Goal: Task Accomplishment & Management: Manage account settings

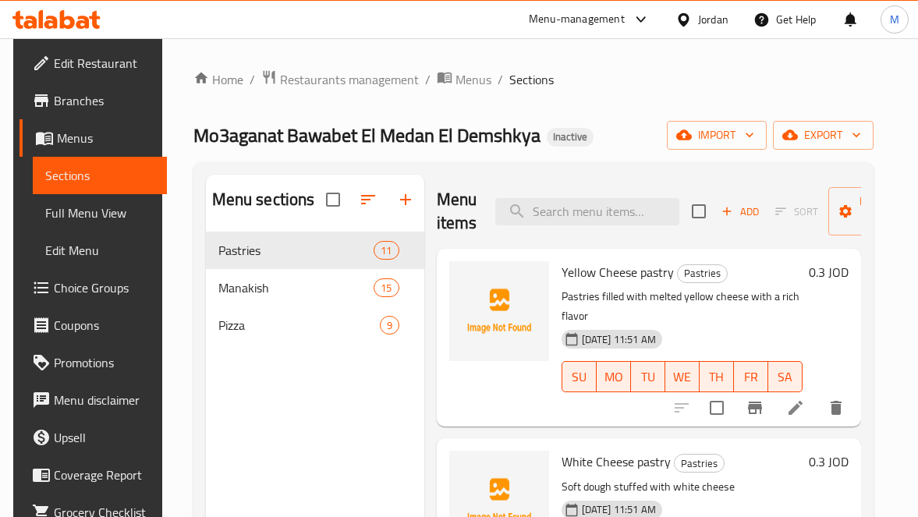
scroll to position [117, 0]
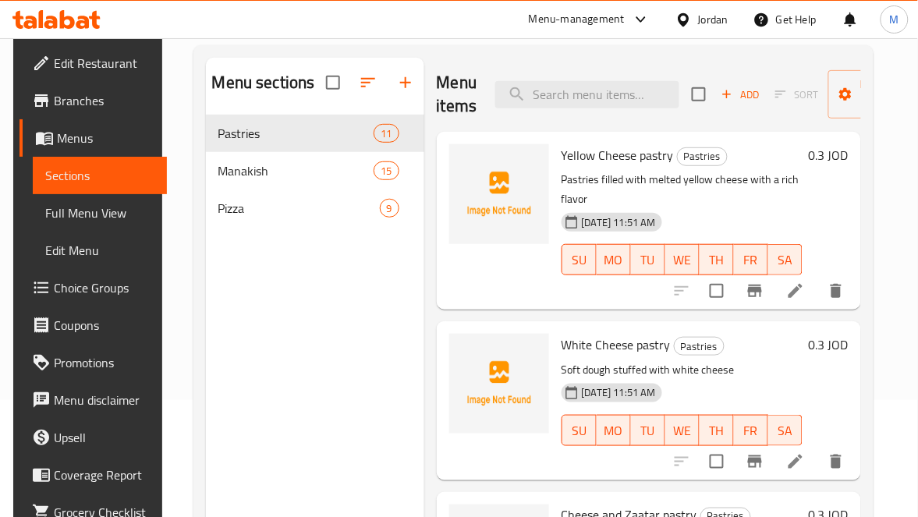
click at [102, 198] on link "Full Menu View" at bounding box center [100, 212] width 134 height 37
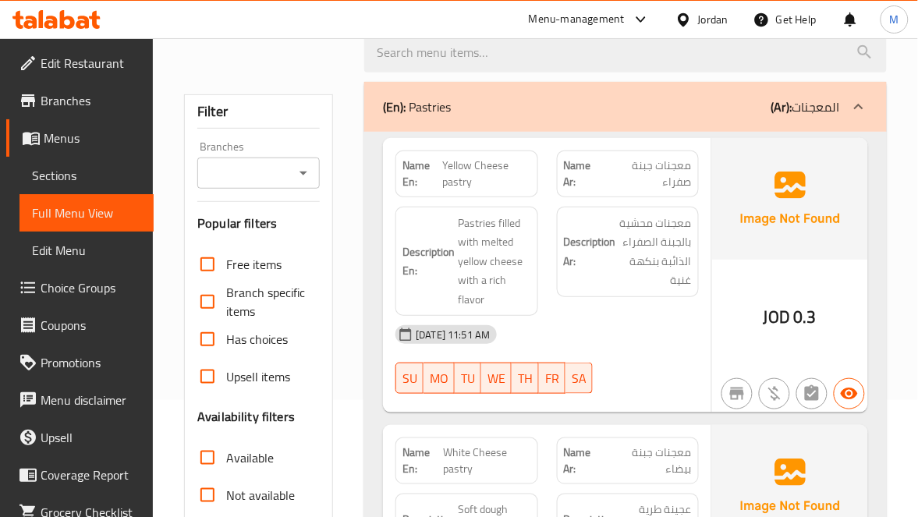
click at [97, 204] on span "Full Menu View" at bounding box center [86, 213] width 109 height 19
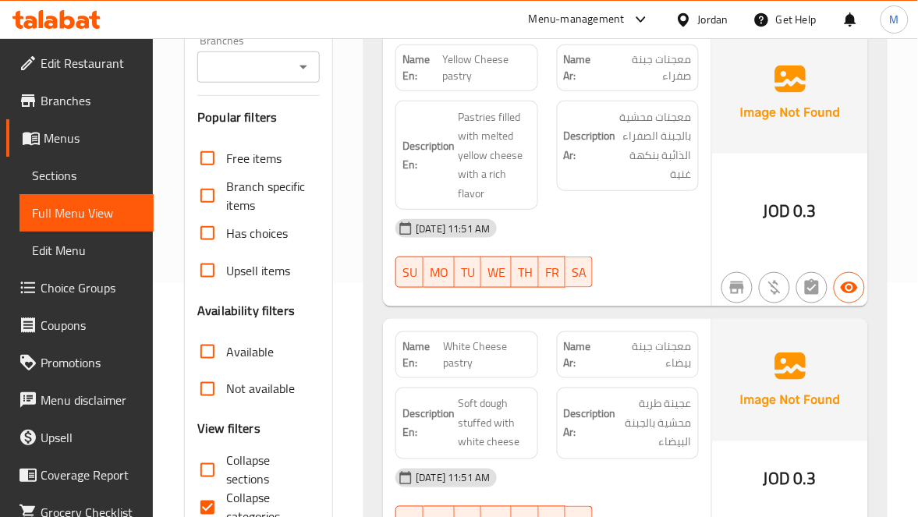
scroll to position [117, 0]
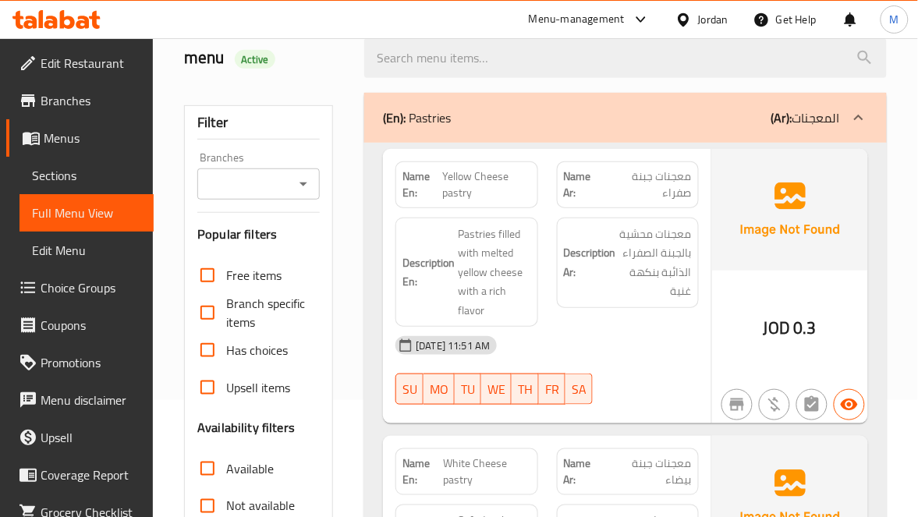
click at [448, 175] on span "Yellow Cheese pastry" at bounding box center [487, 184] width 88 height 33
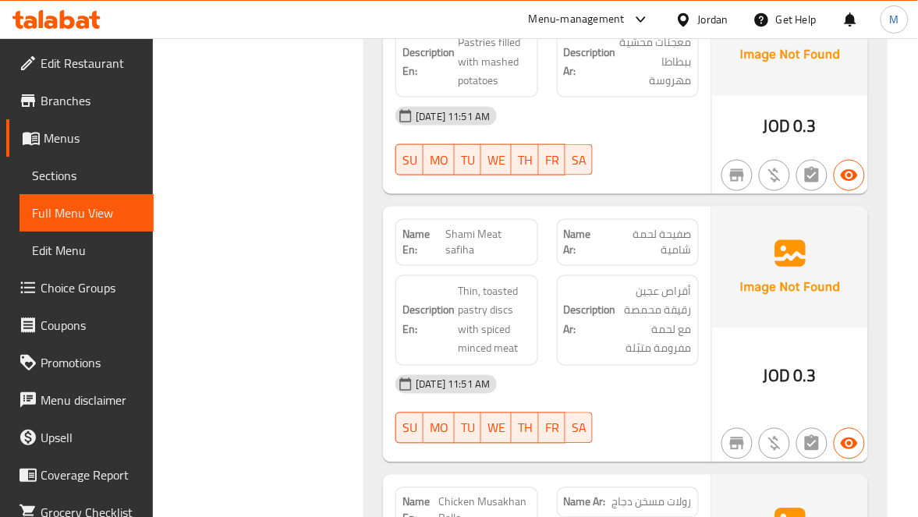
scroll to position [1638, 0]
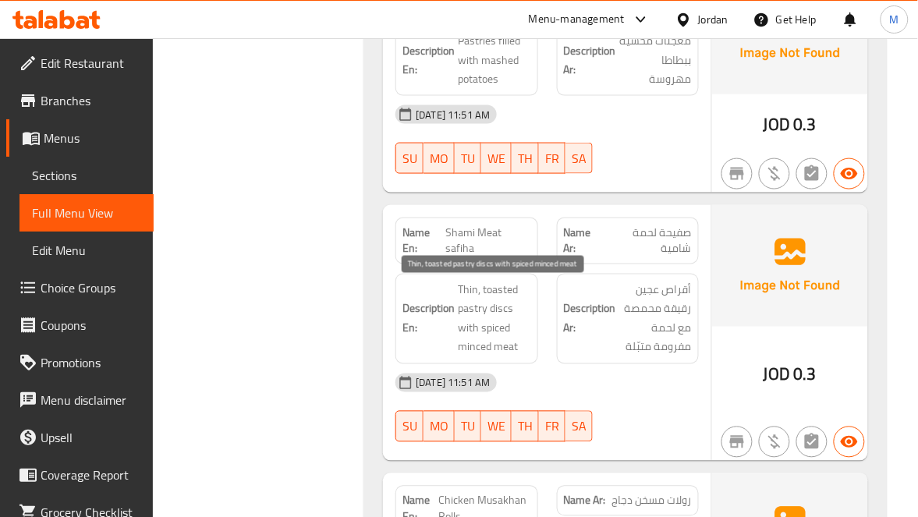
click at [466, 315] on span "Thin, toasted pastry discs with spiced minced meat" at bounding box center [494, 319] width 73 height 76
click at [480, 239] on span "Shami Meat safiha" at bounding box center [488, 241] width 85 height 33
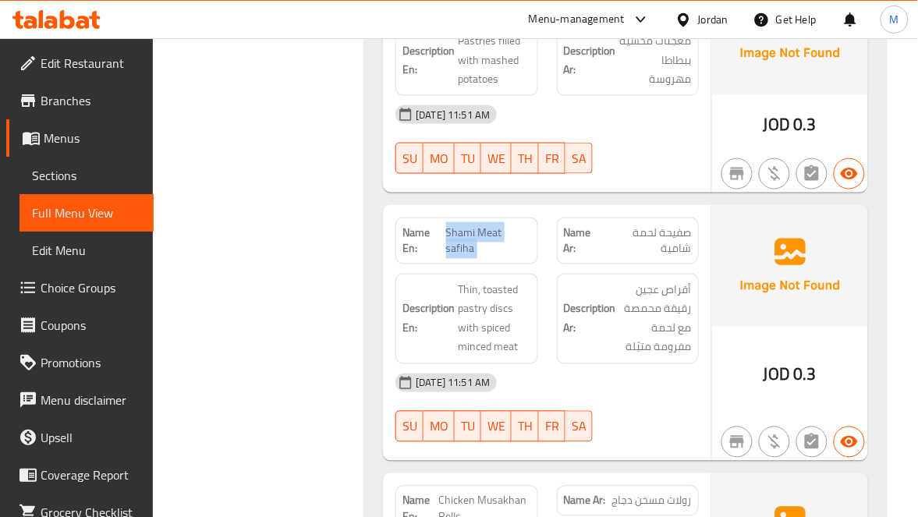
click at [480, 239] on span "Shami Meat safiha" at bounding box center [488, 241] width 85 height 33
copy span "Shami Meat safiha"
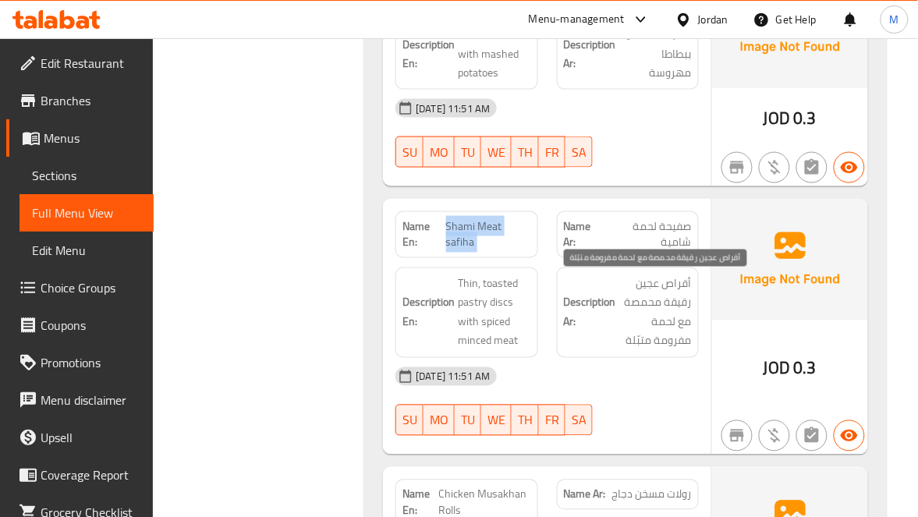
scroll to position [1871, 0]
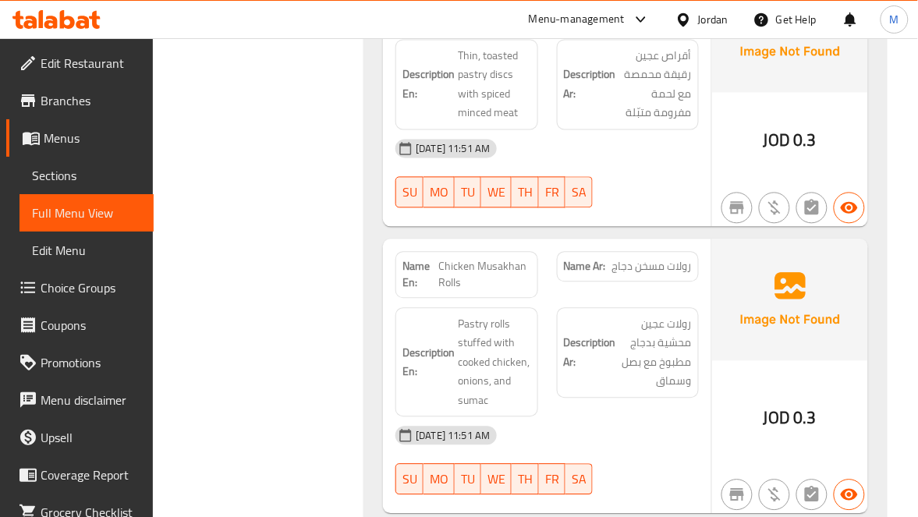
click at [505, 262] on span "Chicken Musakhan Rolls" at bounding box center [485, 275] width 92 height 33
copy span "Chicken Musakhan Rolls"
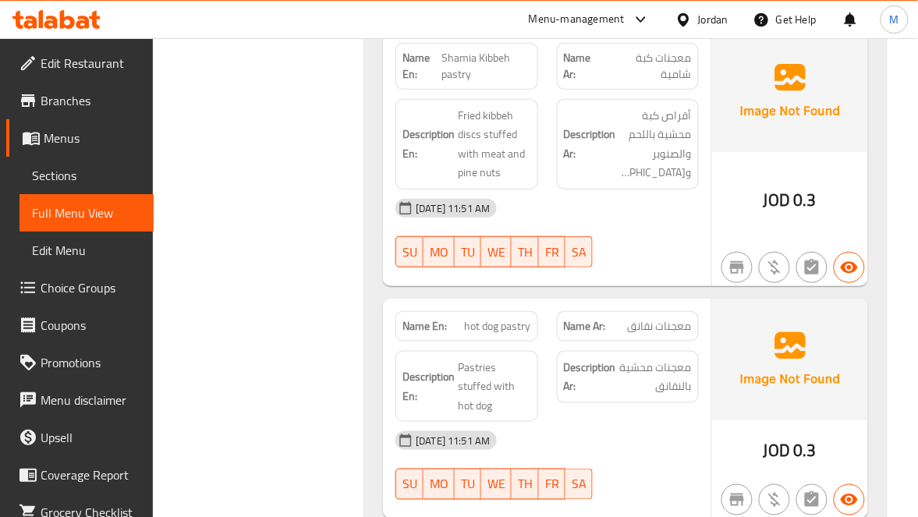
scroll to position [2807, 0]
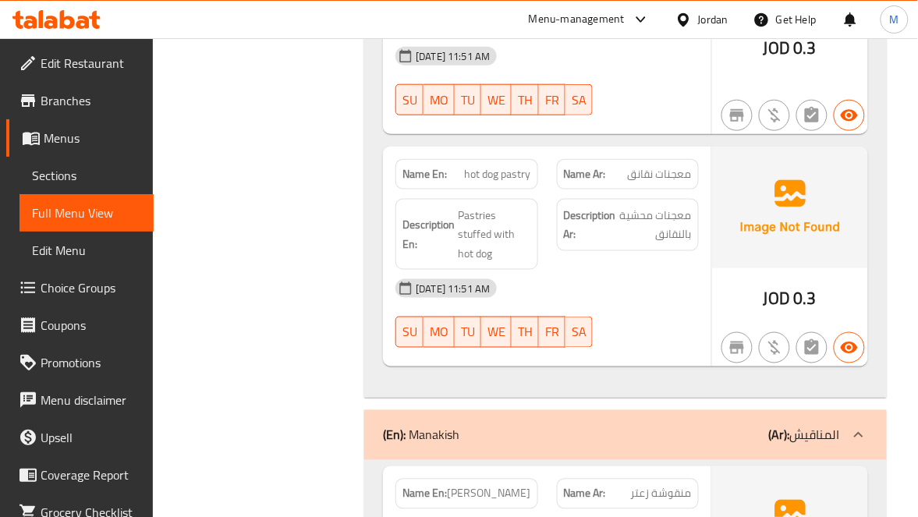
click at [486, 182] on span "hot dog pastry" at bounding box center [498, 174] width 66 height 16
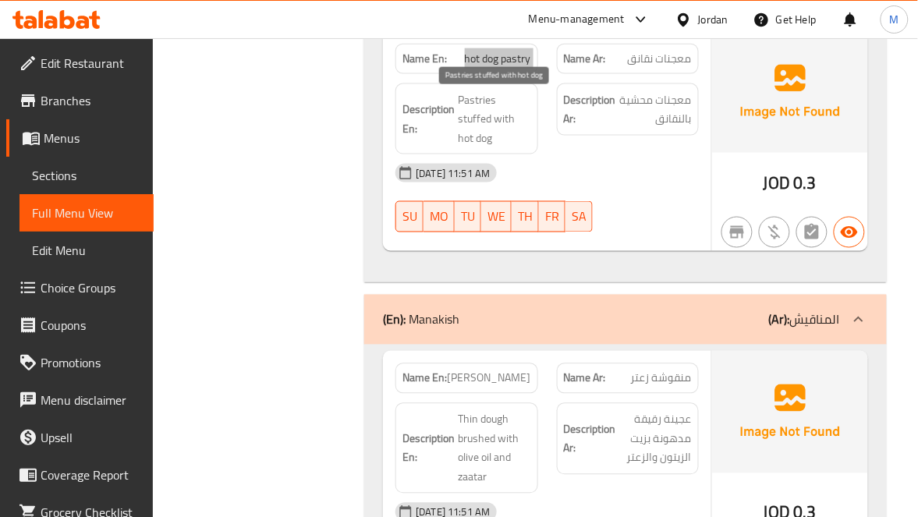
scroll to position [2924, 0]
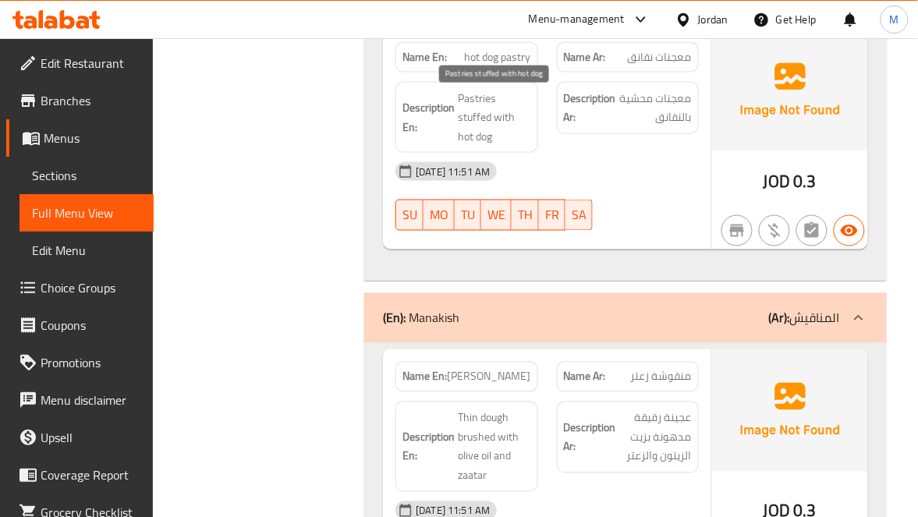
click at [519, 123] on span "Pastries stuffed with hot dog" at bounding box center [494, 118] width 73 height 58
click at [653, 154] on div "19-08-2025 11:51 AM" at bounding box center [547, 171] width 322 height 37
drag, startPoint x: 496, startPoint y: 108, endPoint x: 515, endPoint y: 113, distance: 19.5
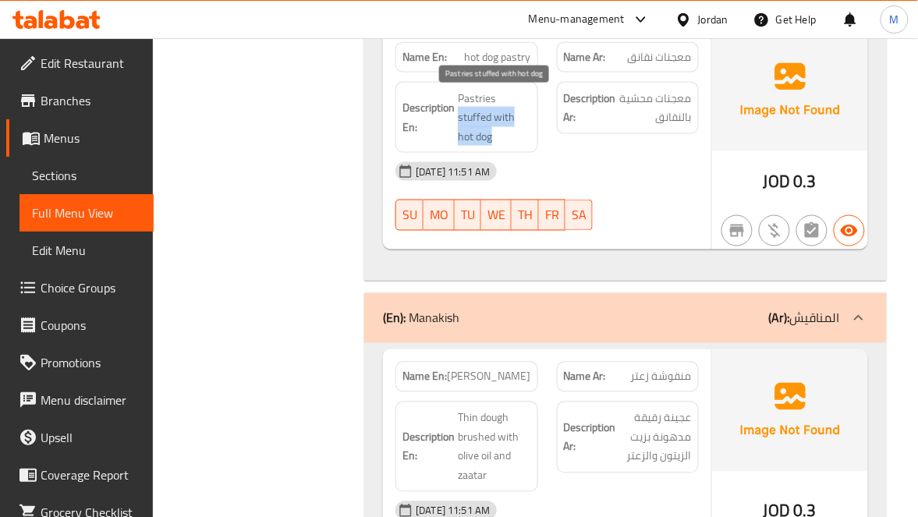
click at [515, 113] on span "Pastries stuffed with hot dog" at bounding box center [494, 118] width 73 height 58
click at [512, 110] on span "Pastries stuffed with hot dog" at bounding box center [494, 118] width 73 height 58
copy span "stuffed with"
drag, startPoint x: 496, startPoint y: 106, endPoint x: 480, endPoint y: 127, distance: 26.7
click at [480, 127] on span "Pastries stuffed with hot dog" at bounding box center [494, 118] width 73 height 58
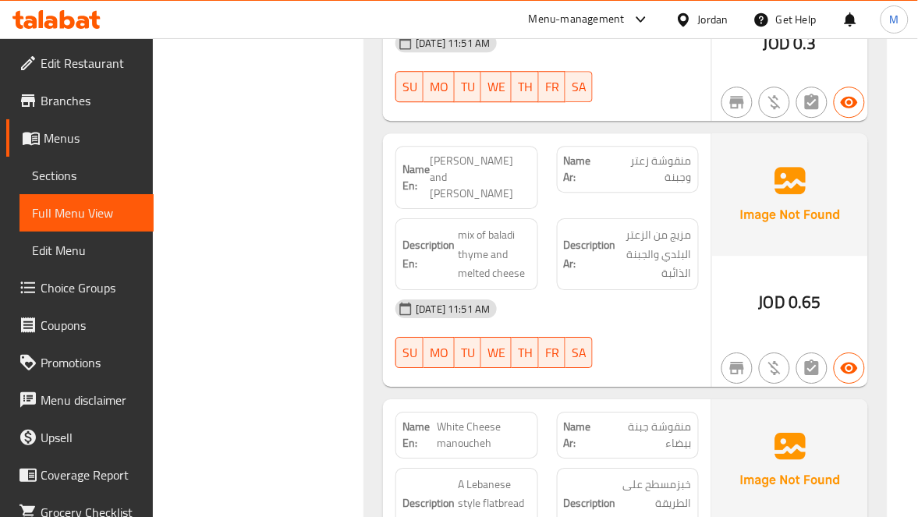
scroll to position [3509, 0]
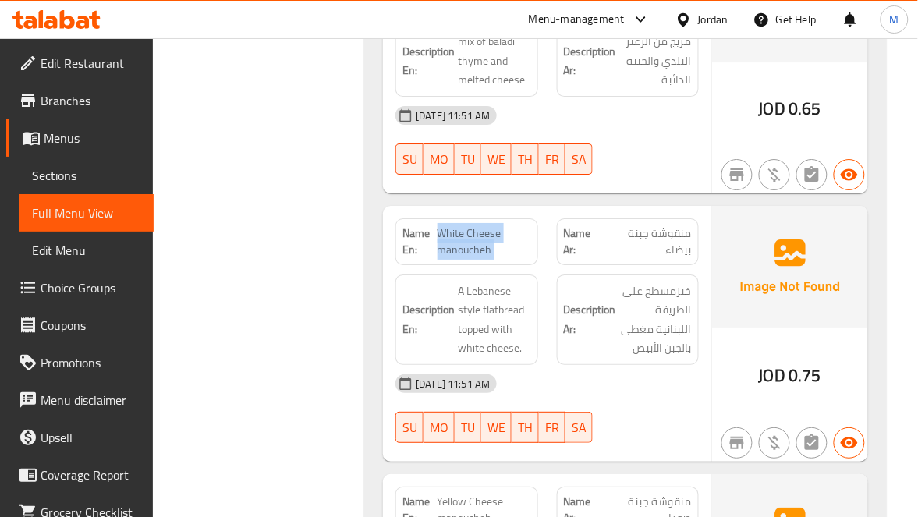
scroll to position [3626, 0]
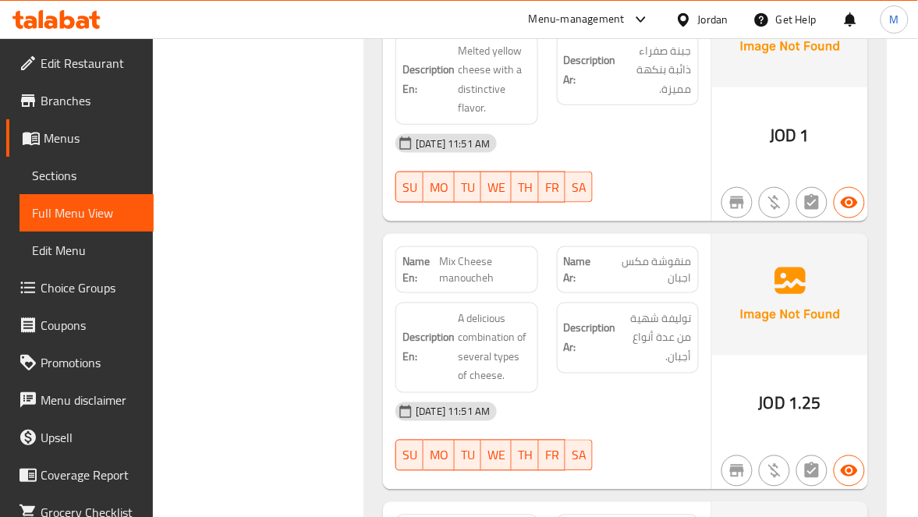
scroll to position [4211, 0]
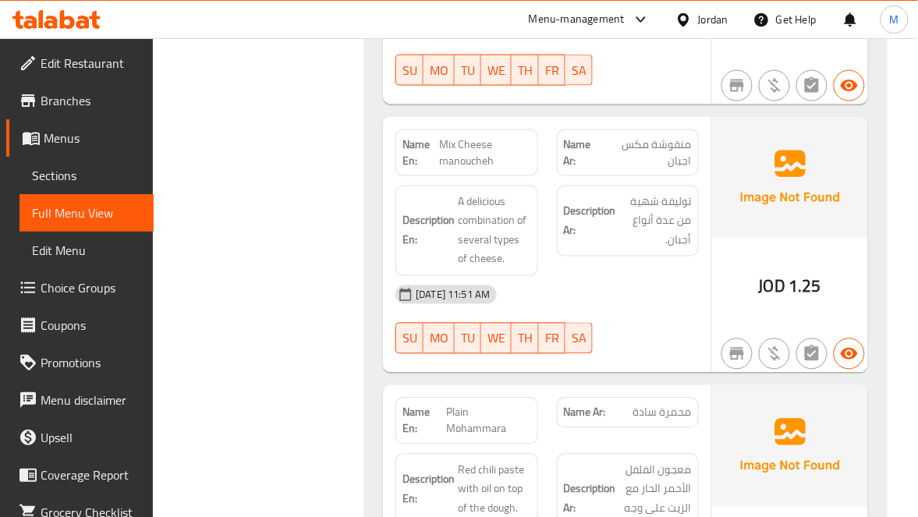
copy span "Mix Cheese manoucheh"
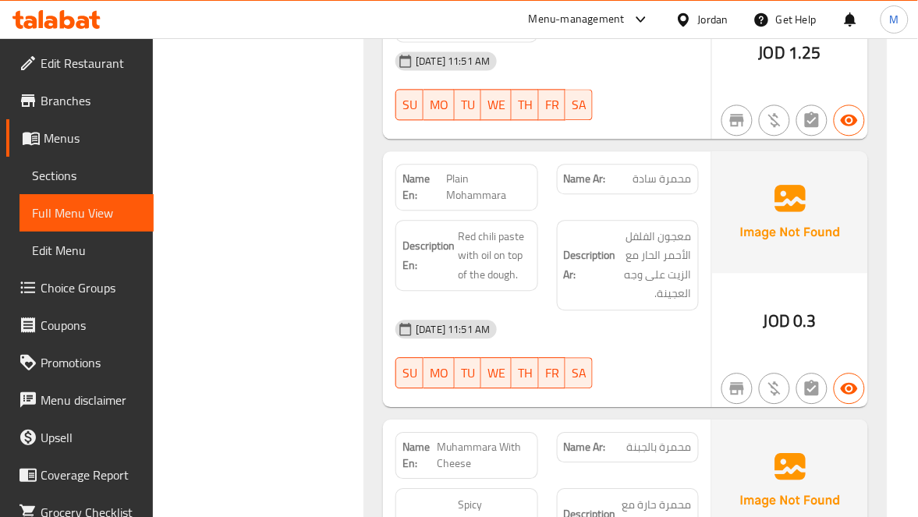
scroll to position [4562, 0]
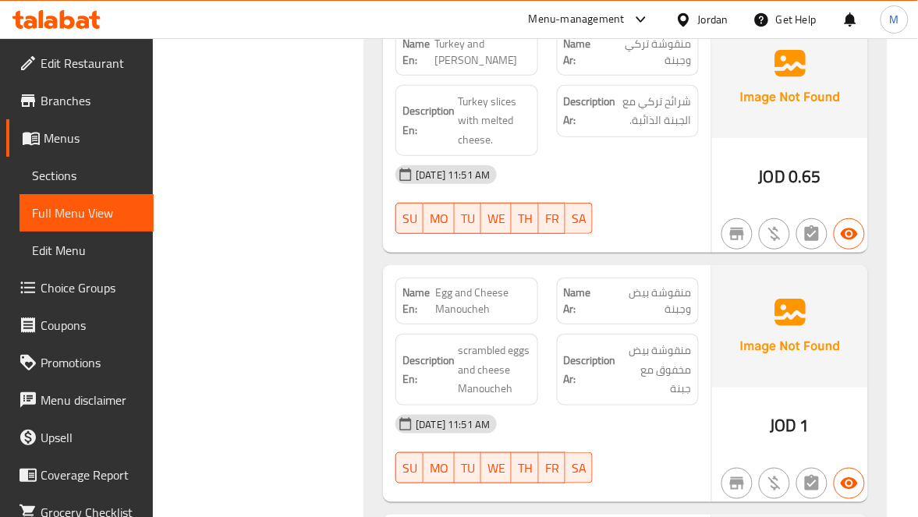
scroll to position [5146, 0]
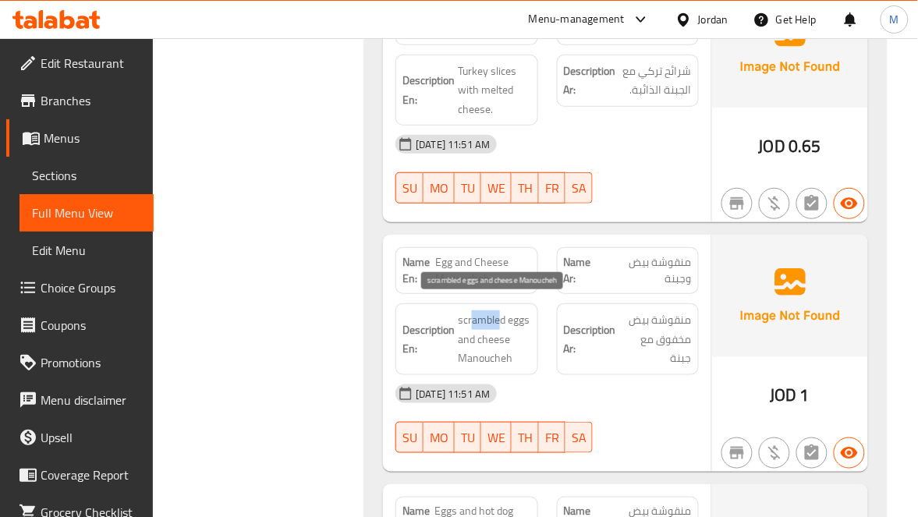
drag, startPoint x: 471, startPoint y: 310, endPoint x: 532, endPoint y: 310, distance: 60.8
click at [530, 310] on span "scrambled eggs and cheese Manoucheh" at bounding box center [494, 339] width 73 height 58
click at [522, 310] on span "scrambled eggs and cheese Manoucheh" at bounding box center [494, 339] width 73 height 58
drag, startPoint x: 530, startPoint y: 310, endPoint x: 500, endPoint y: 310, distance: 30.4
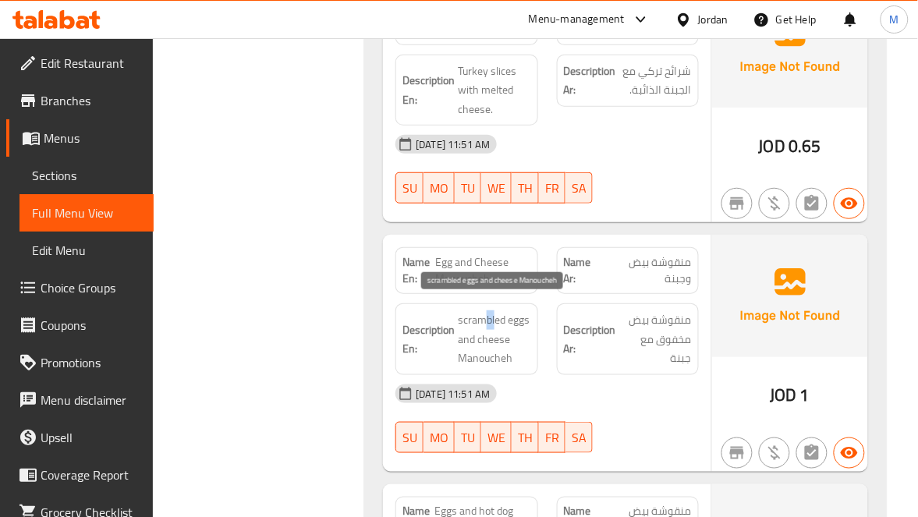
drag, startPoint x: 484, startPoint y: 310, endPoint x: 443, endPoint y: 309, distance: 41.3
click at [476, 310] on span "scrambled eggs and cheese Manoucheh" at bounding box center [494, 339] width 73 height 58
drag, startPoint x: 443, startPoint y: 309, endPoint x: 452, endPoint y: 309, distance: 9.4
click at [476, 310] on span "scrambled eggs and cheese Manoucheh" at bounding box center [494, 339] width 73 height 58
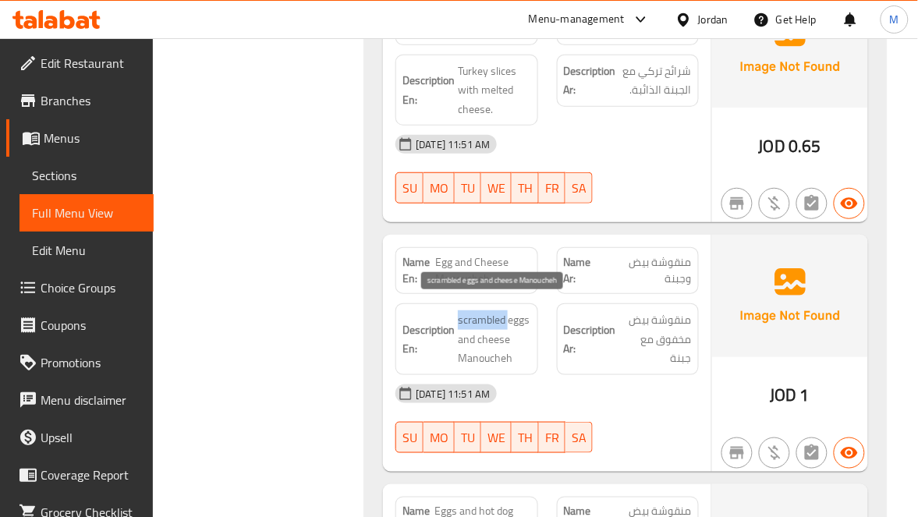
click at [476, 310] on span "scrambled eggs and cheese Manoucheh" at bounding box center [494, 339] width 73 height 58
click at [463, 325] on span "scrambled eggs and cheese Manoucheh" at bounding box center [494, 339] width 73 height 58
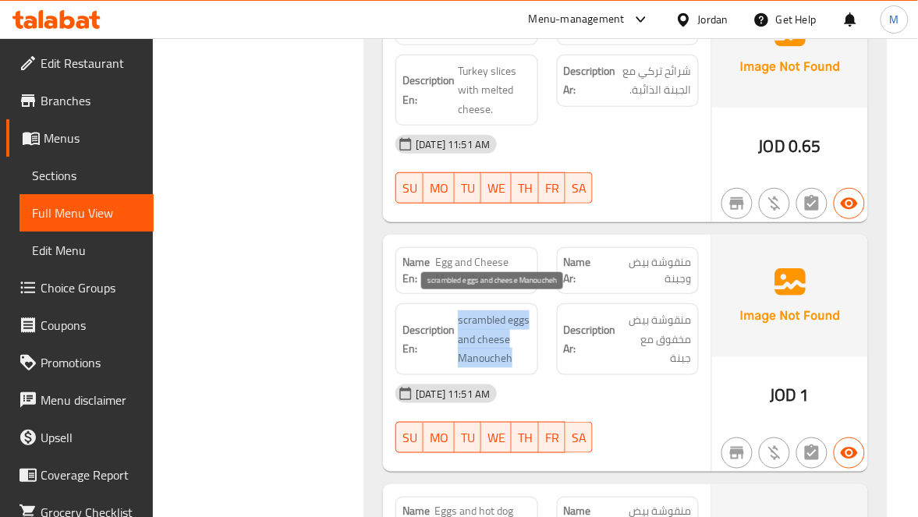
click at [463, 325] on span "scrambled eggs and cheese Manoucheh" at bounding box center [494, 339] width 73 height 58
click at [520, 331] on span "scrambled eggs and cheese Manoucheh" at bounding box center [494, 339] width 73 height 58
drag, startPoint x: 514, startPoint y: 331, endPoint x: 455, endPoint y: 331, distance: 58.5
click at [462, 346] on span "scrambled eggs and cheese Manoucheh" at bounding box center [494, 339] width 73 height 58
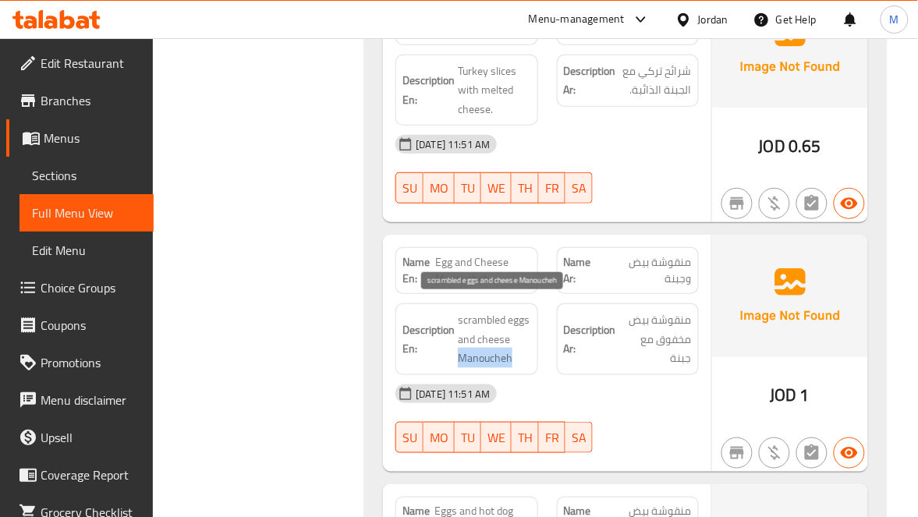
click at [462, 346] on span "scrambled eggs and cheese Manoucheh" at bounding box center [494, 339] width 73 height 58
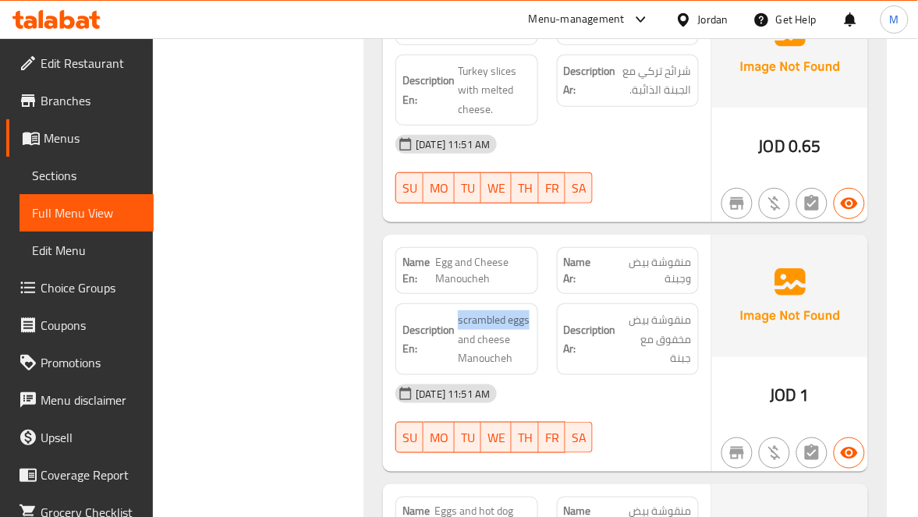
drag, startPoint x: 459, startPoint y: 310, endPoint x: 534, endPoint y: 308, distance: 74.9
click at [483, 352] on span "scrambled eggs and cheese Manoucheh" at bounding box center [494, 339] width 73 height 58
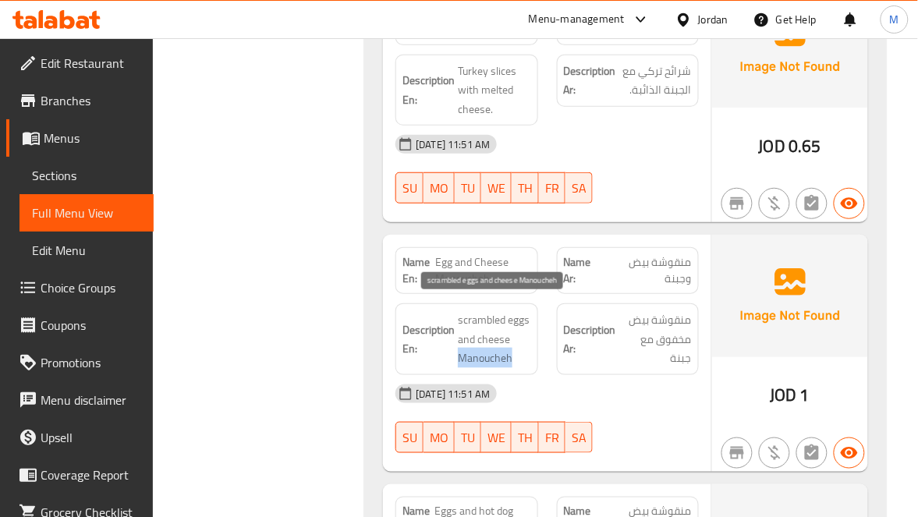
click at [483, 352] on span "scrambled eggs and cheese Manoucheh" at bounding box center [494, 339] width 73 height 58
click at [490, 310] on span "scrambled eggs and cheese Manoucheh" at bounding box center [494, 339] width 73 height 58
click at [522, 310] on span "scrambled eggs and cheese Manoucheh" at bounding box center [494, 339] width 73 height 58
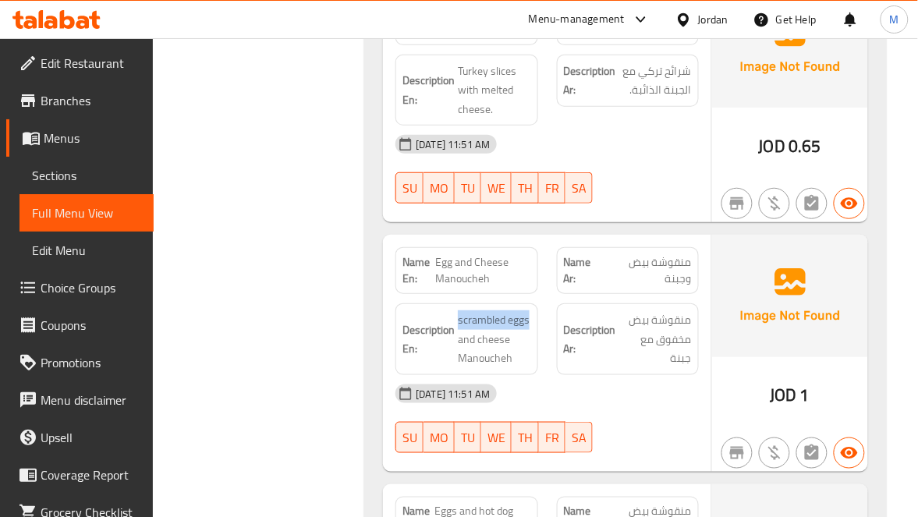
drag, startPoint x: 529, startPoint y: 304, endPoint x: 455, endPoint y: 305, distance: 73.3
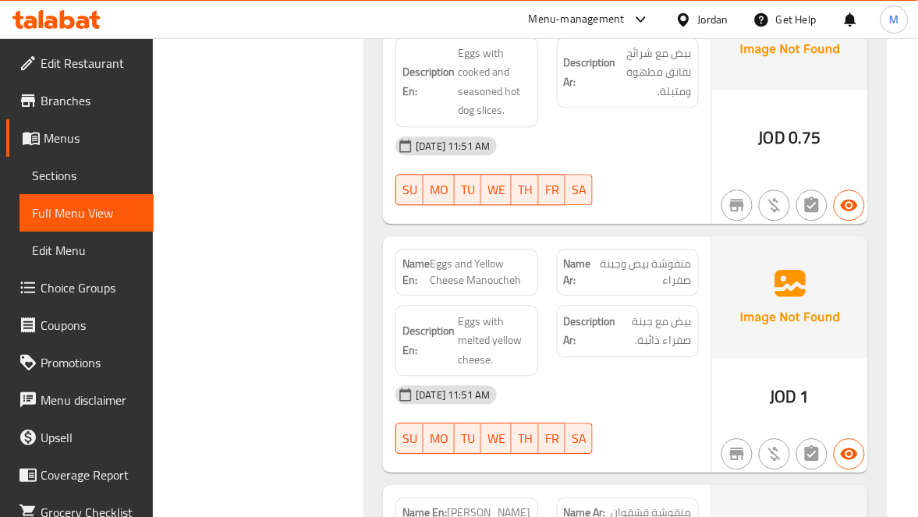
scroll to position [5731, 0]
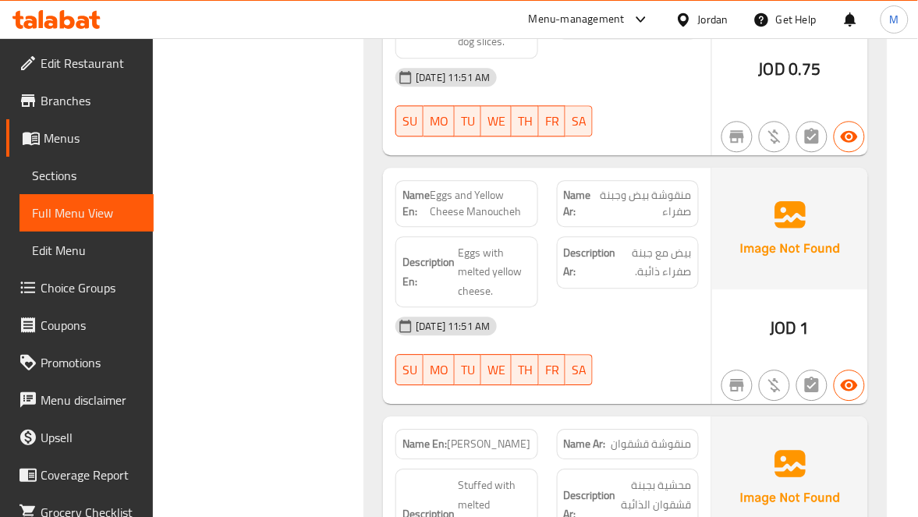
click at [506, 260] on span "Eggs with melted yellow cheese." at bounding box center [494, 272] width 73 height 58
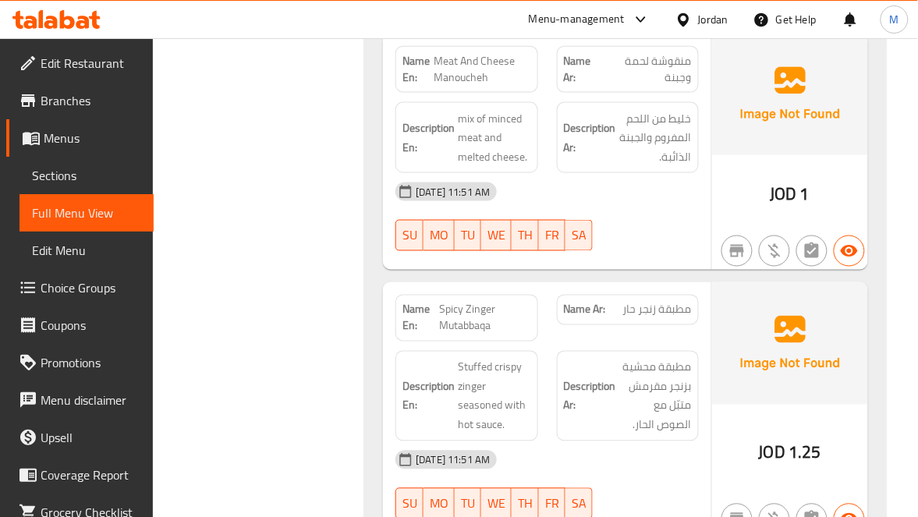
scroll to position [6784, 0]
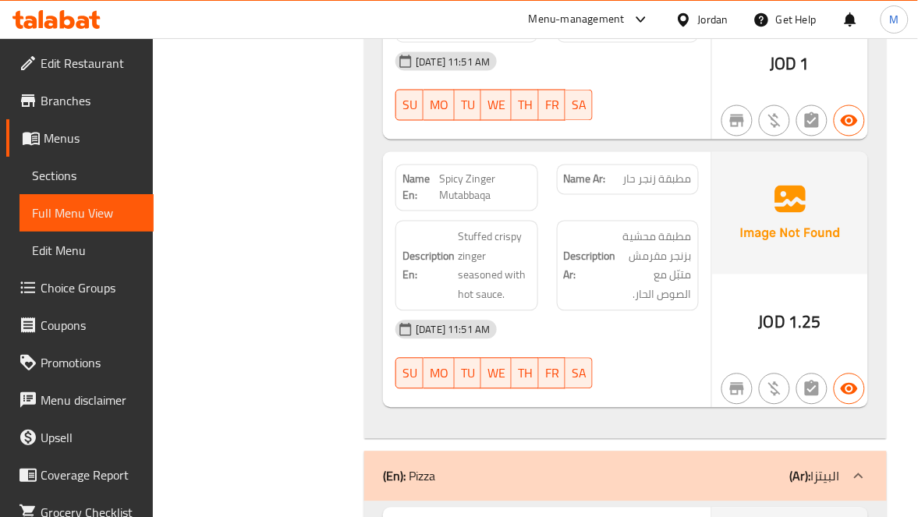
click at [671, 188] on span "مطبقة زنجر حار" at bounding box center [657, 180] width 69 height 16
click at [465, 182] on span "Spicy Zinger Mutabbaqa" at bounding box center [485, 188] width 91 height 33
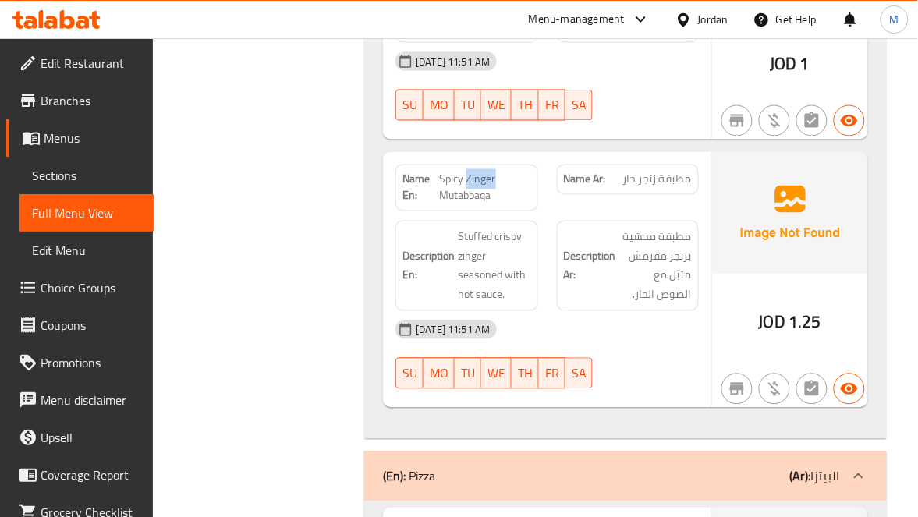
click at [465, 182] on span "Spicy Zinger Mutabbaqa" at bounding box center [485, 188] width 91 height 33
copy span "Spicy Zinger Mutabbaqa"
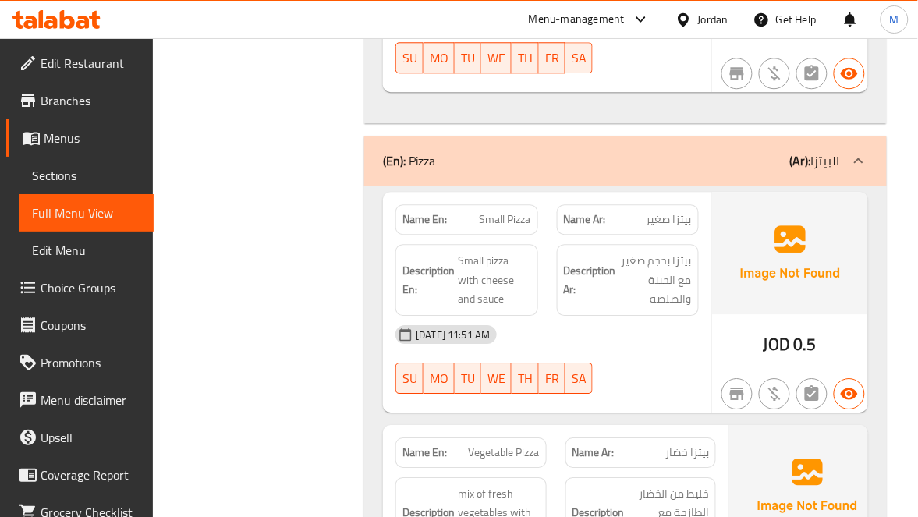
scroll to position [7135, 0]
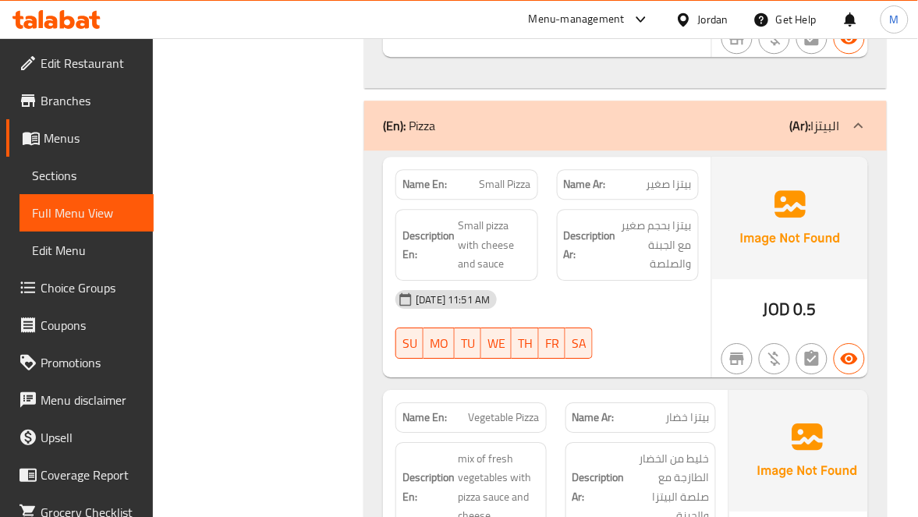
copy span "Small Pizza"
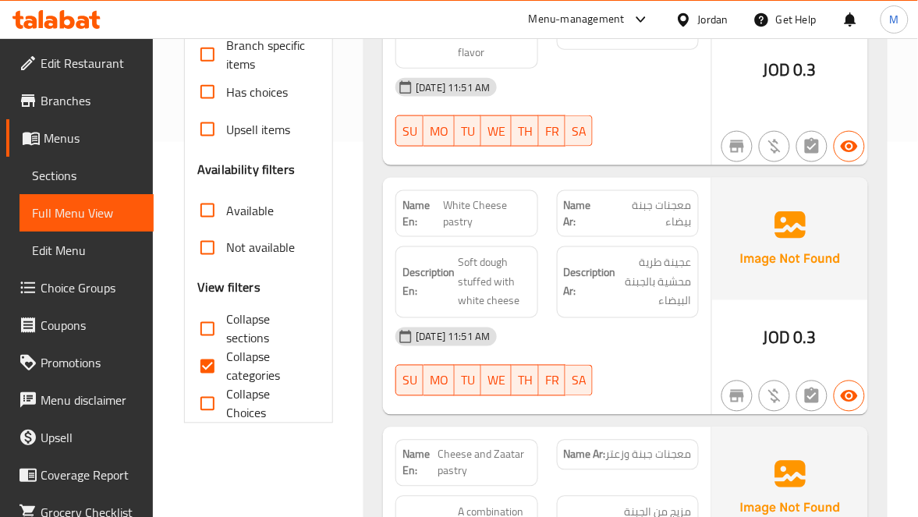
scroll to position [585, 0]
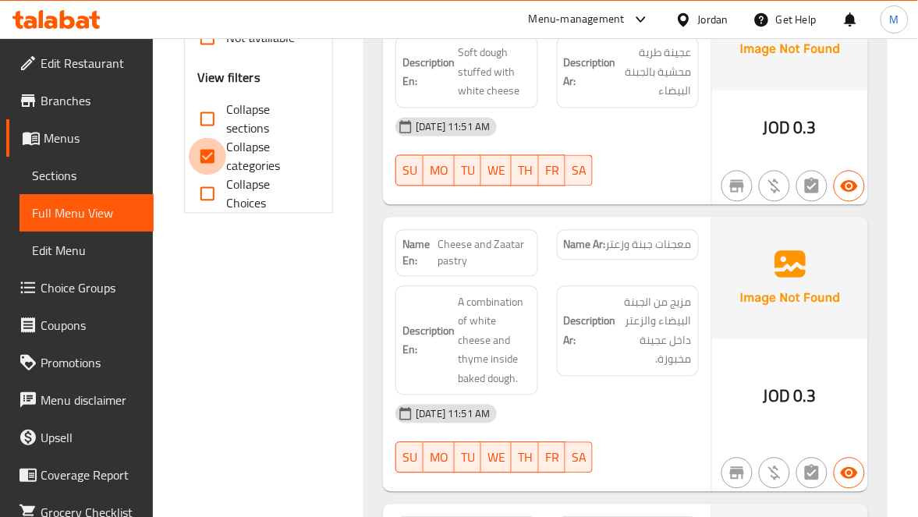
click at [205, 161] on input "Collapse categories" at bounding box center [207, 156] width 37 height 37
checkbox input "false"
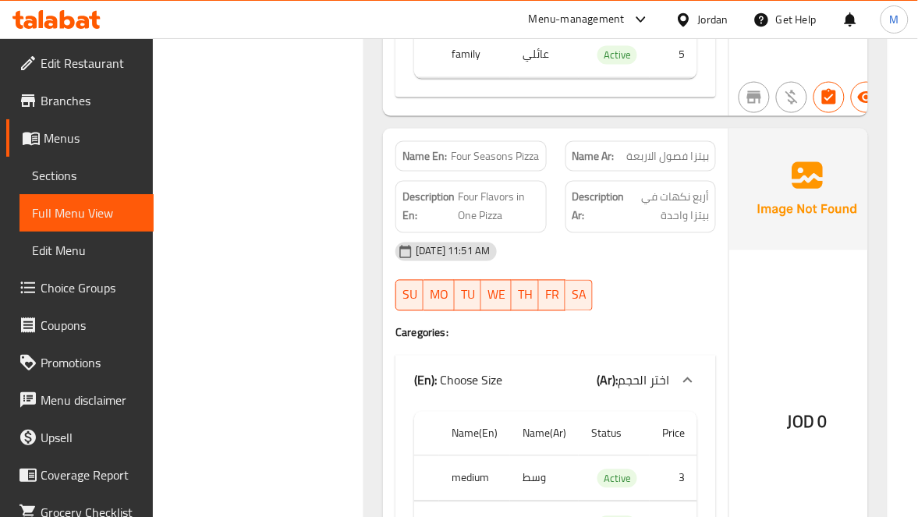
scroll to position [7954, 0]
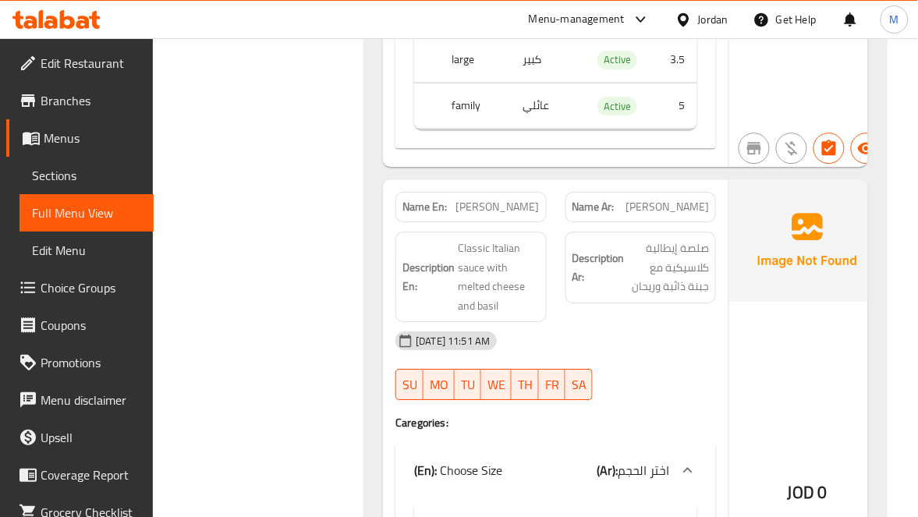
scroll to position [8421, 0]
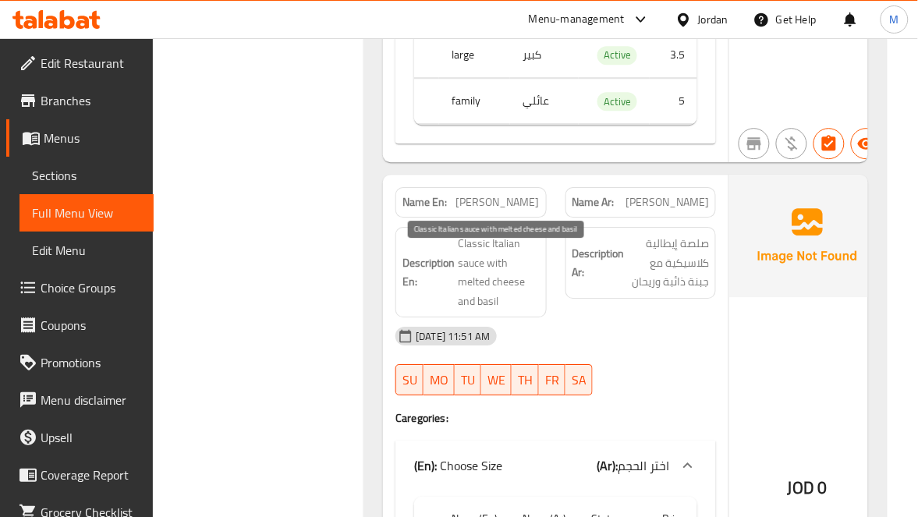
click at [496, 272] on span "Classic Italian sauce with melted cheese and basil" at bounding box center [499, 272] width 82 height 76
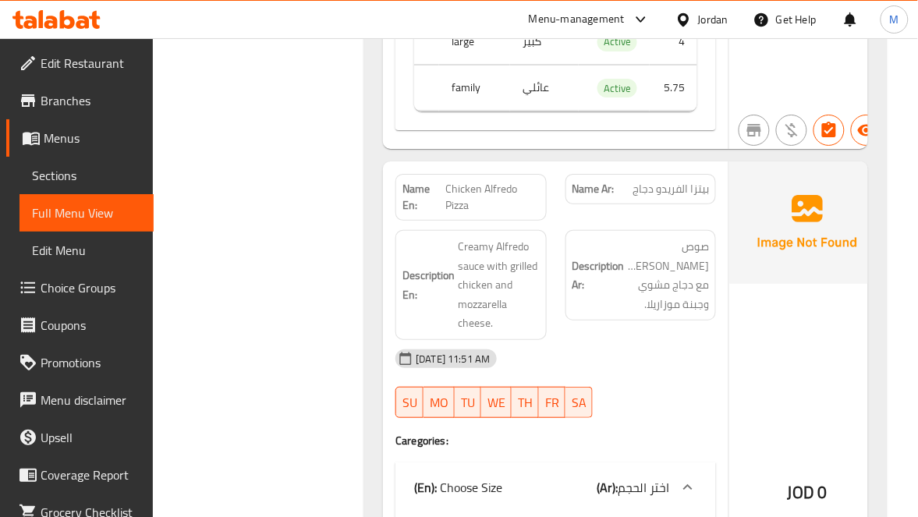
scroll to position [11346, 0]
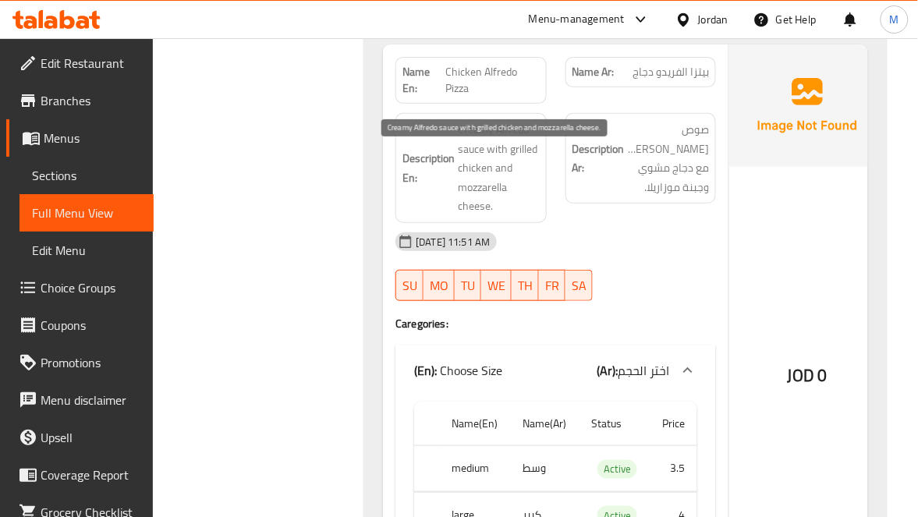
click at [507, 212] on span "Creamy Alfredo sauce with grilled chicken and mozzarella cheese." at bounding box center [499, 168] width 82 height 96
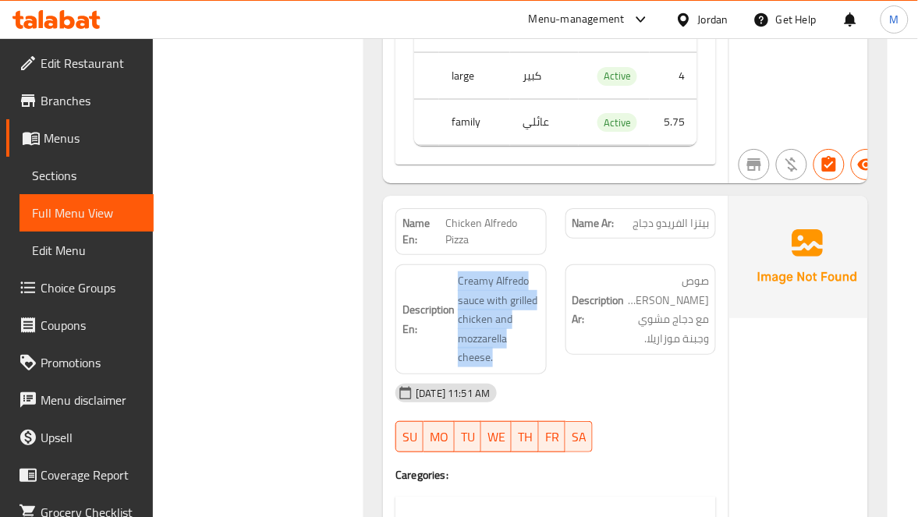
scroll to position [11192, 0]
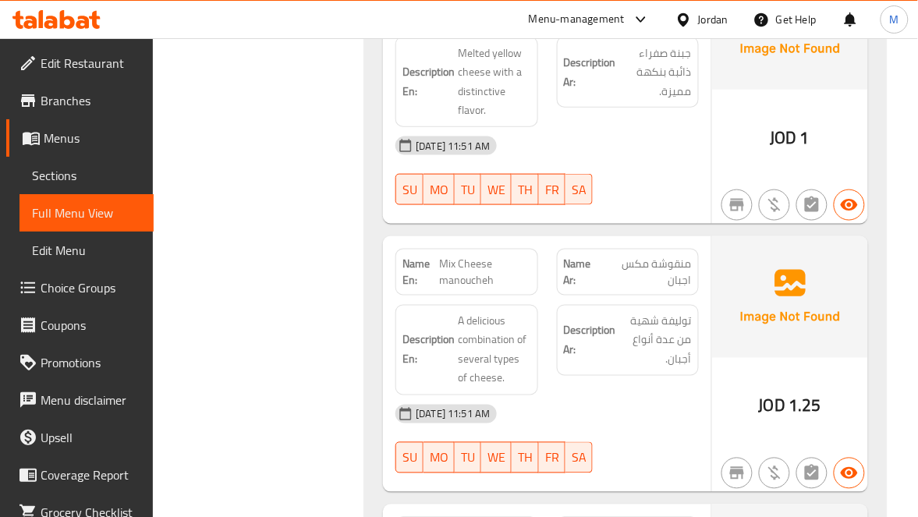
scroll to position [4208, 0]
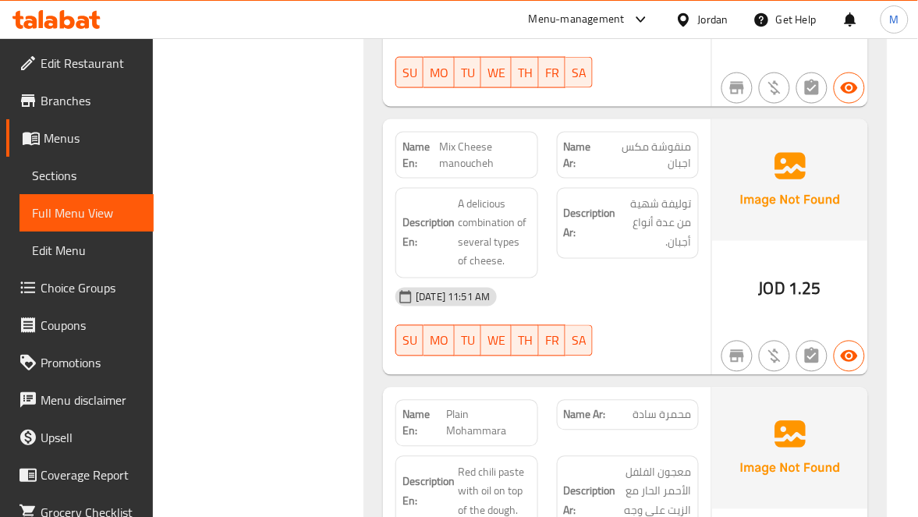
drag, startPoint x: 502, startPoint y: 156, endPoint x: 470, endPoint y: 140, distance: 35.9
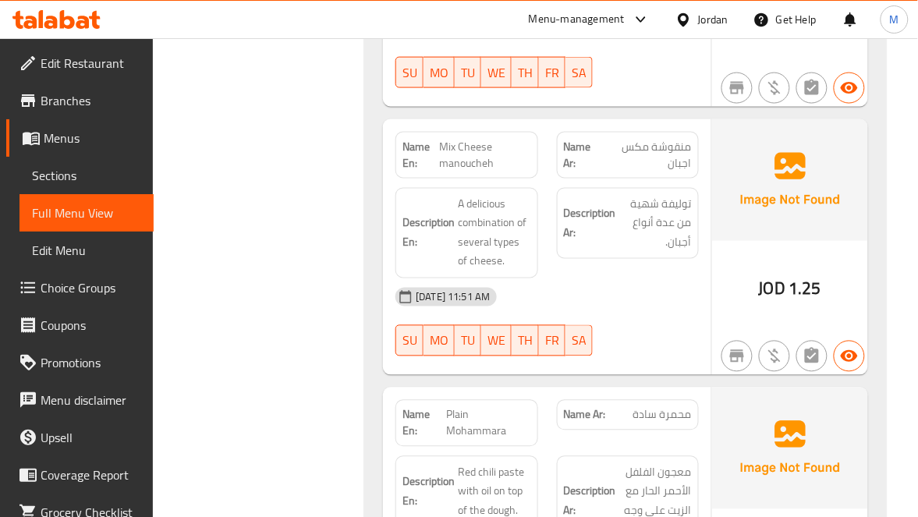
copy span "Mix Cheese manoucheh"
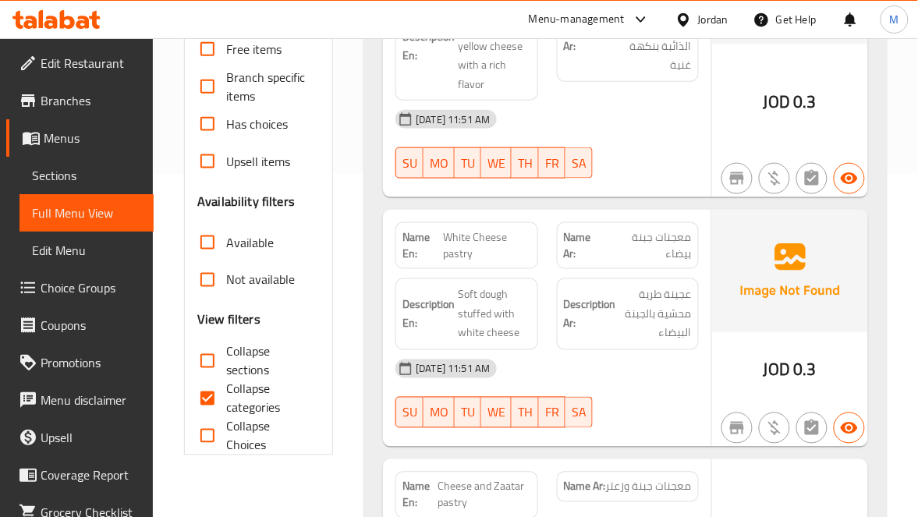
scroll to position [351, 0]
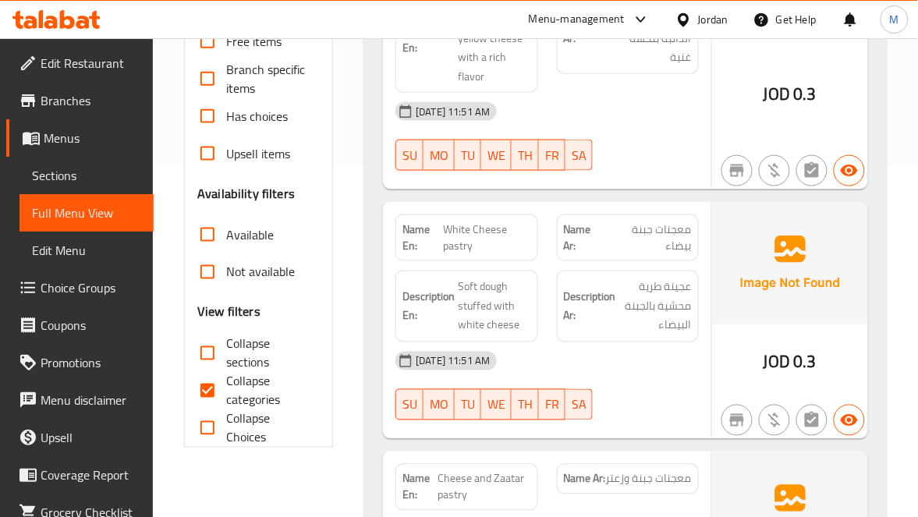
click at [80, 172] on span "Sections" at bounding box center [86, 175] width 109 height 19
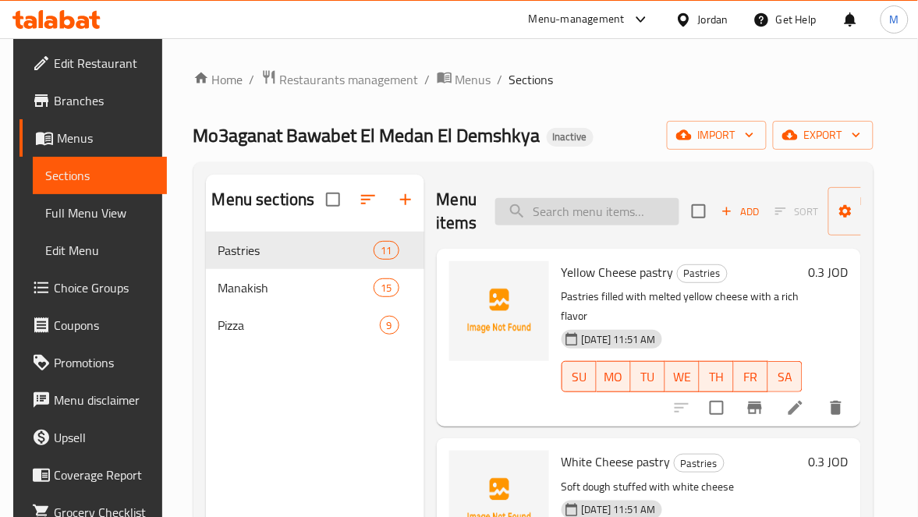
paste input "Shami Meat safiha"
click at [573, 218] on input "search" at bounding box center [587, 211] width 184 height 27
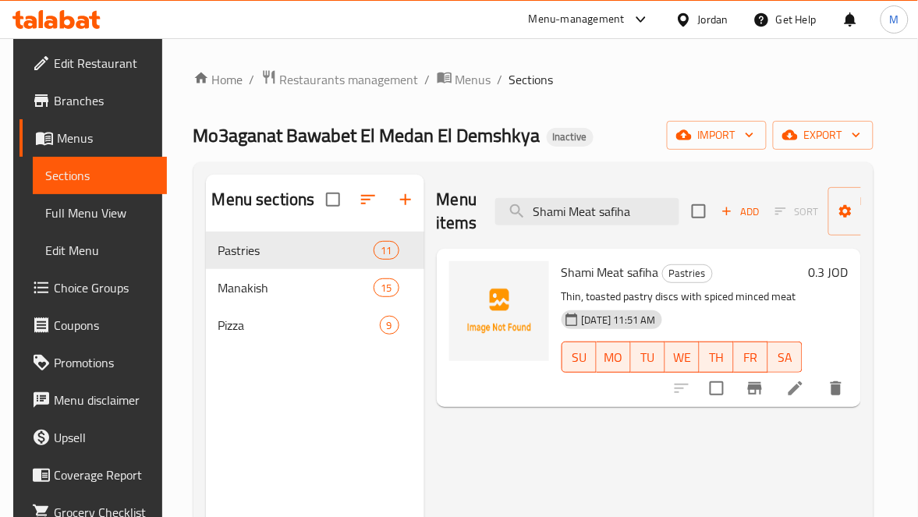
type input "Shami Meat safiha"
click at [802, 390] on icon at bounding box center [795, 388] width 14 height 14
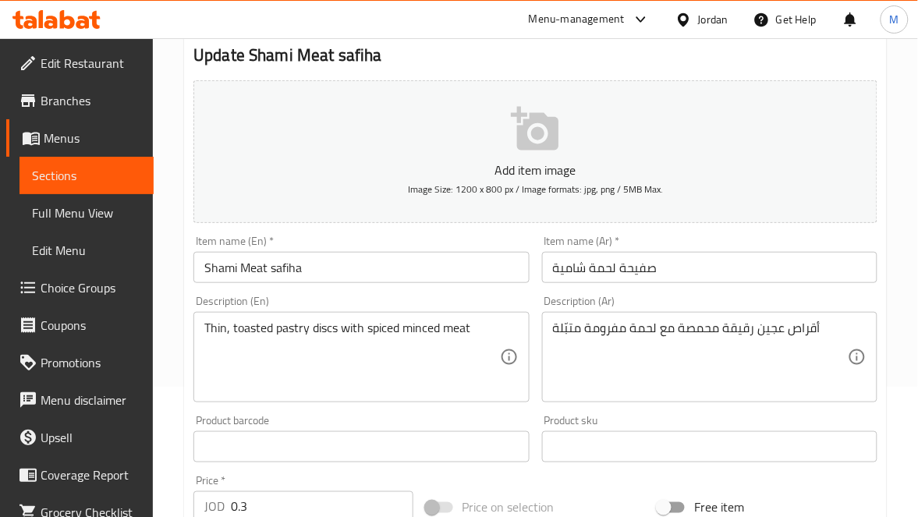
scroll to position [117, 0]
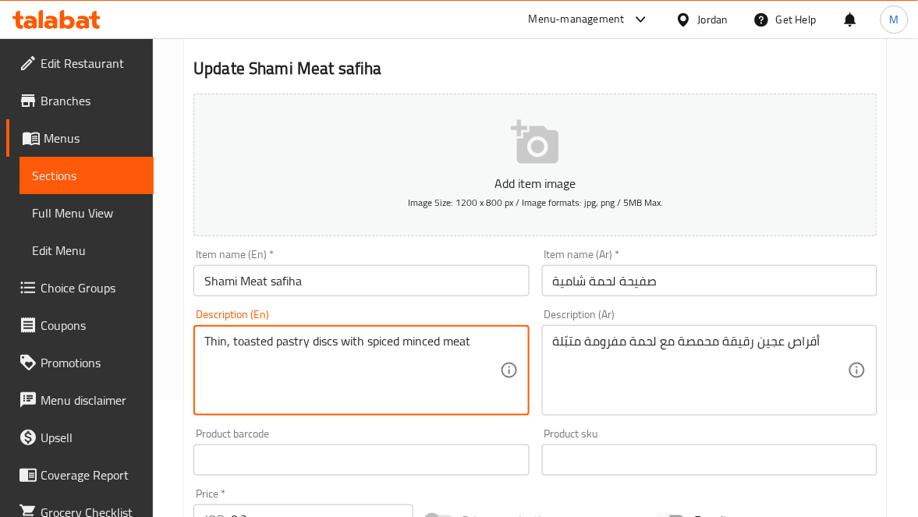
click at [295, 345] on textarea "Thin, toasted pastry discs with spiced minced meat" at bounding box center [351, 371] width 295 height 74
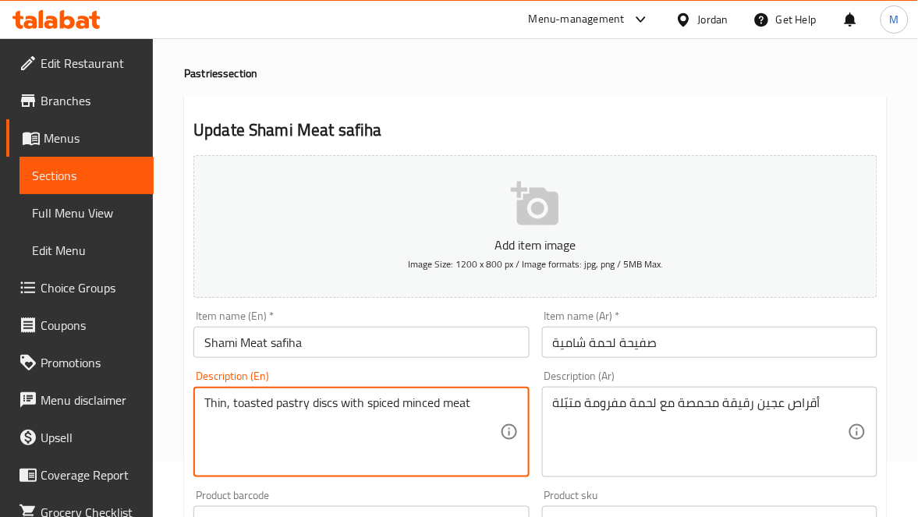
scroll to position [0, 0]
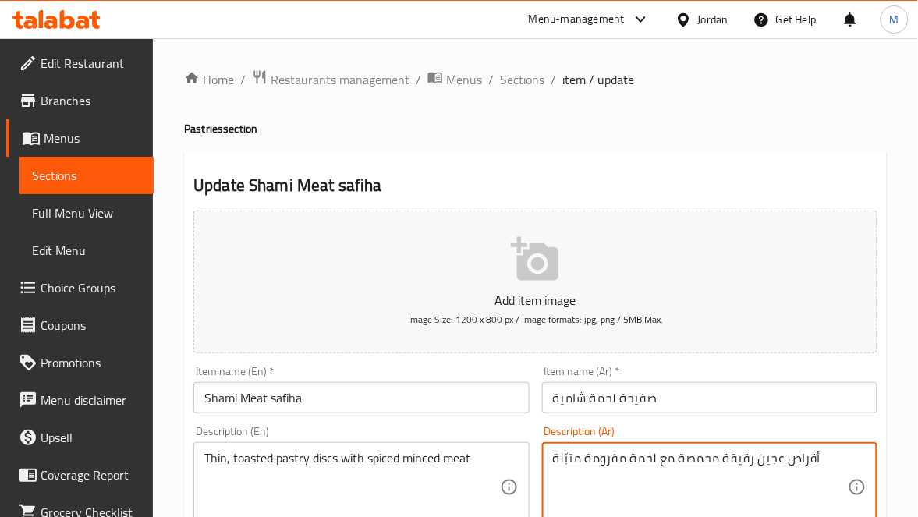
click at [774, 458] on textarea "أقراص عجين رقيقة محمصة مع لحمة مفرومة متبّلة" at bounding box center [700, 488] width 295 height 74
paste textarea "معجنات"
type textarea "أقراص معجنات رقيقة محمصة مع لحمة مفرومة متبّلة"
click at [331, 451] on textarea "Thin, toasted pastry discs with spiced minced meat" at bounding box center [351, 488] width 295 height 74
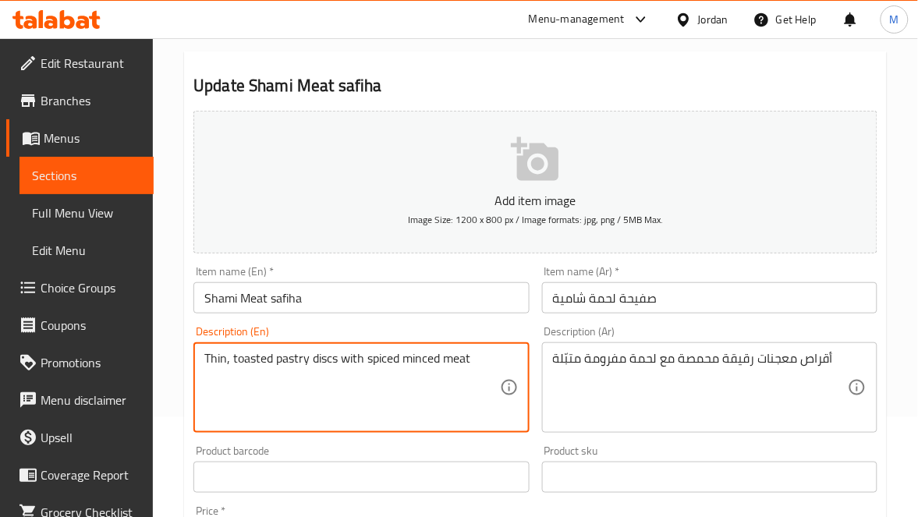
scroll to position [351, 0]
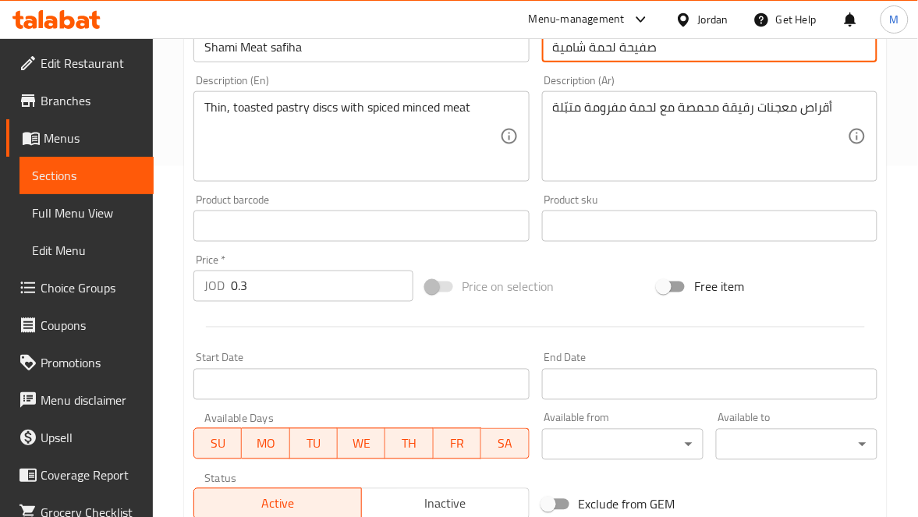
click at [677, 54] on input "صفيحة لحمة شامية" at bounding box center [709, 46] width 335 height 31
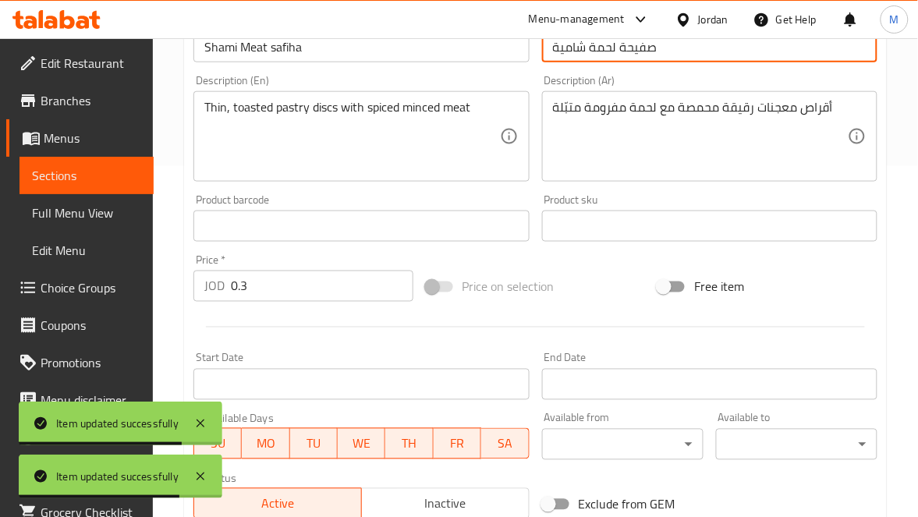
scroll to position [0, 0]
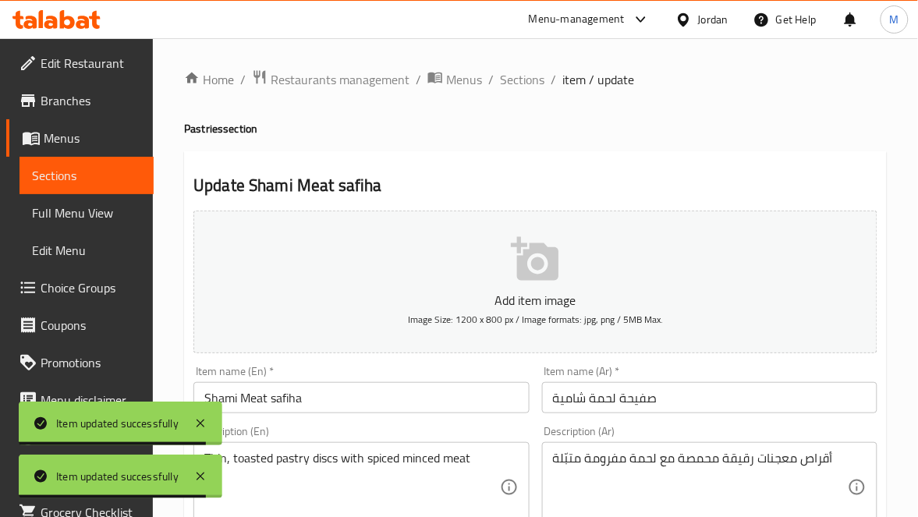
click at [530, 80] on span "Sections" at bounding box center [522, 79] width 44 height 19
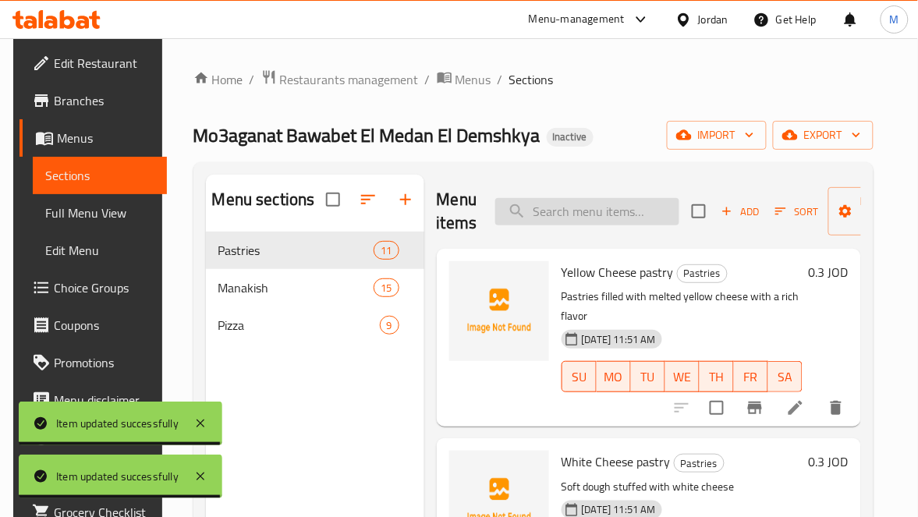
paste input "Chicken Musakhan Rolls"
click at [583, 219] on input "Chicken Musakhan Rolls" at bounding box center [587, 211] width 184 height 27
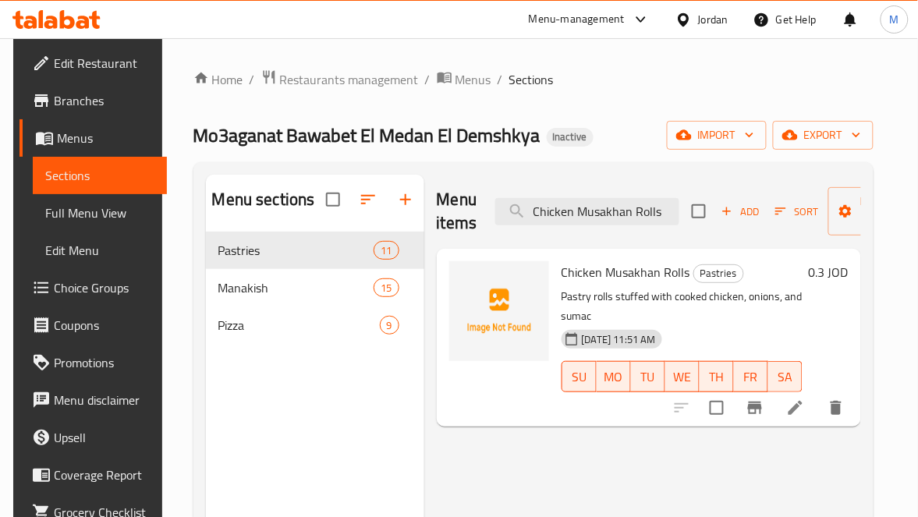
type input "Chicken Musakhan Rolls"
click at [811, 418] on li at bounding box center [796, 408] width 44 height 28
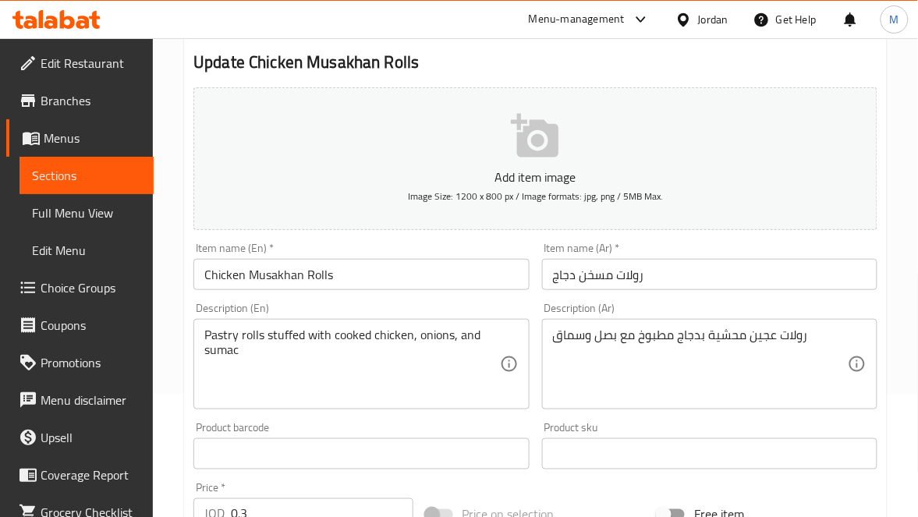
scroll to position [234, 0]
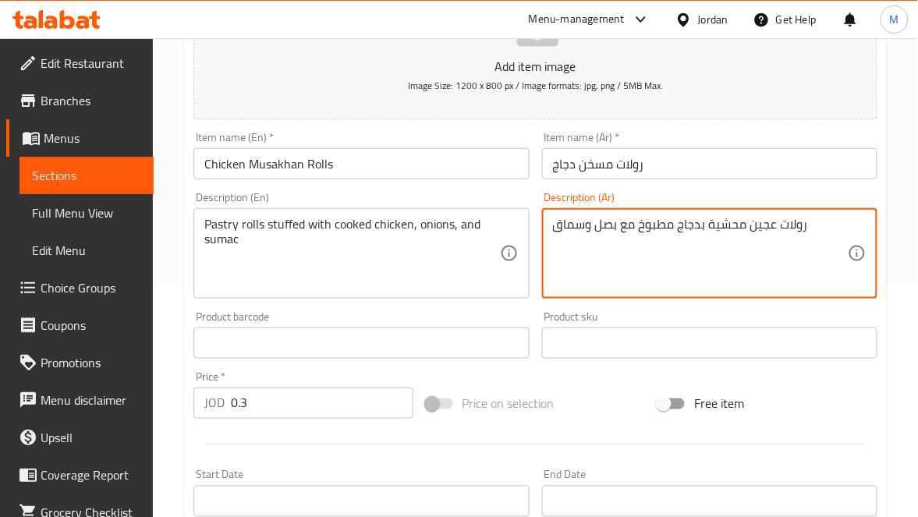
click at [771, 226] on textarea "رولات عجين محشية بدجاج مطبوخ مع بصل وسماق" at bounding box center [700, 254] width 295 height 74
paste textarea "معجنات"
type textarea "رولات معجنات محشية بدجاج مطبوخ مع بصل وسماق"
click at [693, 157] on input "رولات مسخن دجاج" at bounding box center [709, 163] width 335 height 31
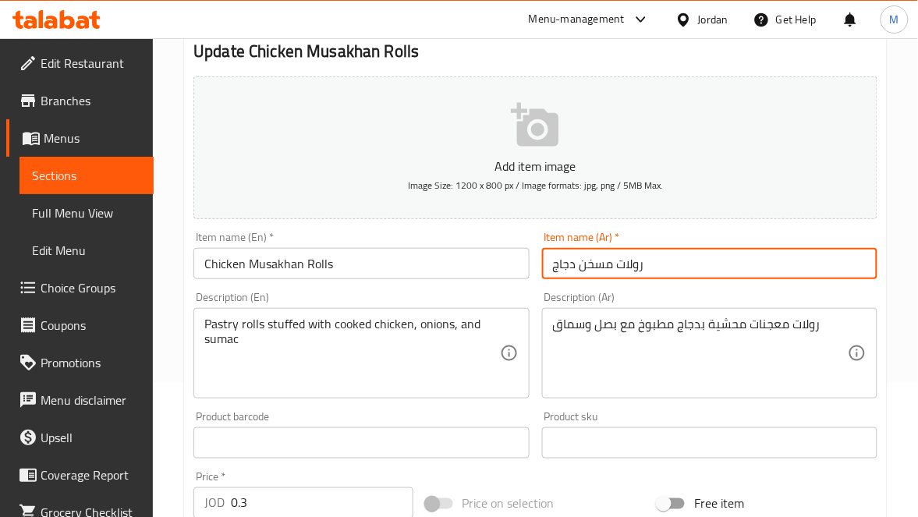
scroll to position [0, 0]
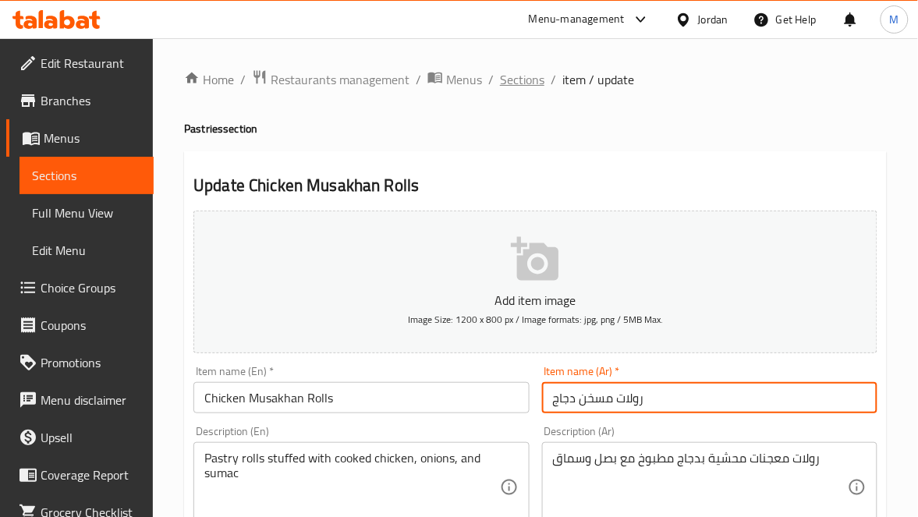
click at [519, 76] on span "Sections" at bounding box center [522, 79] width 44 height 19
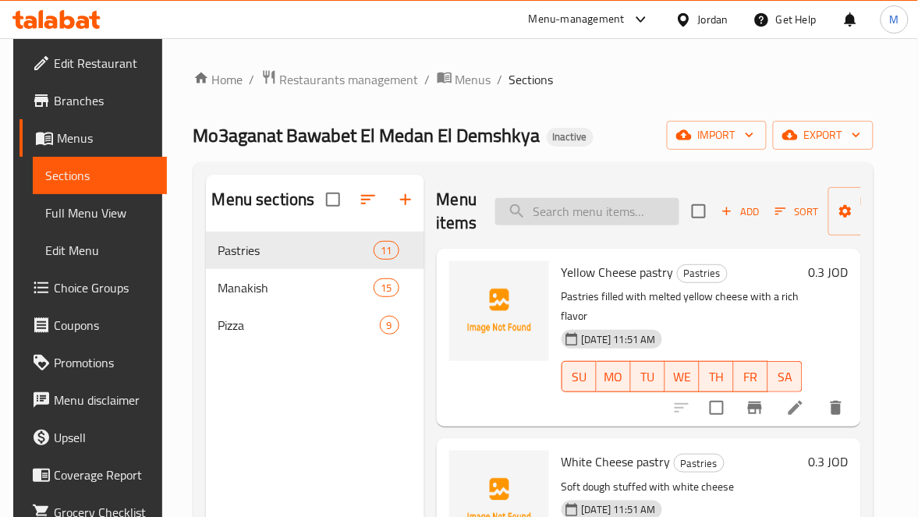
paste input "Spicy Zinger Mutabbaqa"
click at [540, 214] on input "Spicy Zinger Mutabbaqa" at bounding box center [587, 211] width 184 height 27
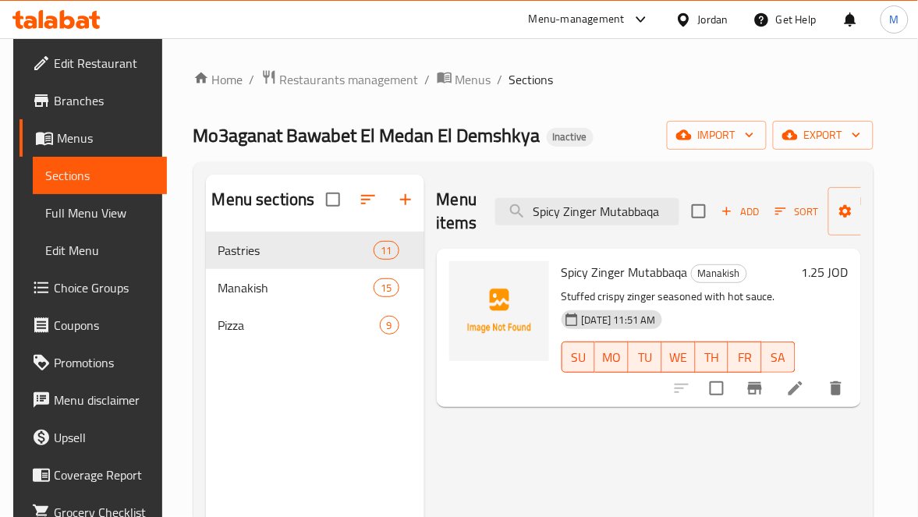
type input "Spicy Zinger Mutabbaqa"
click at [817, 385] on li at bounding box center [796, 388] width 44 height 28
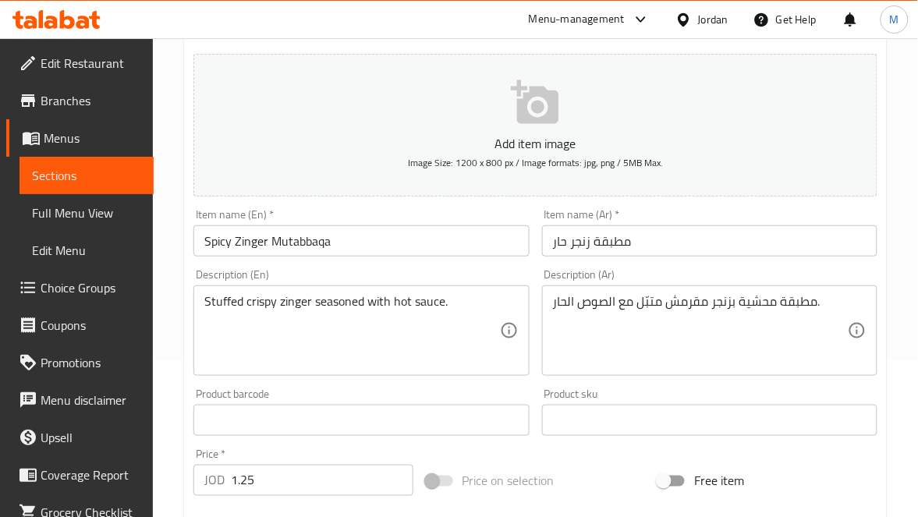
scroll to position [234, 0]
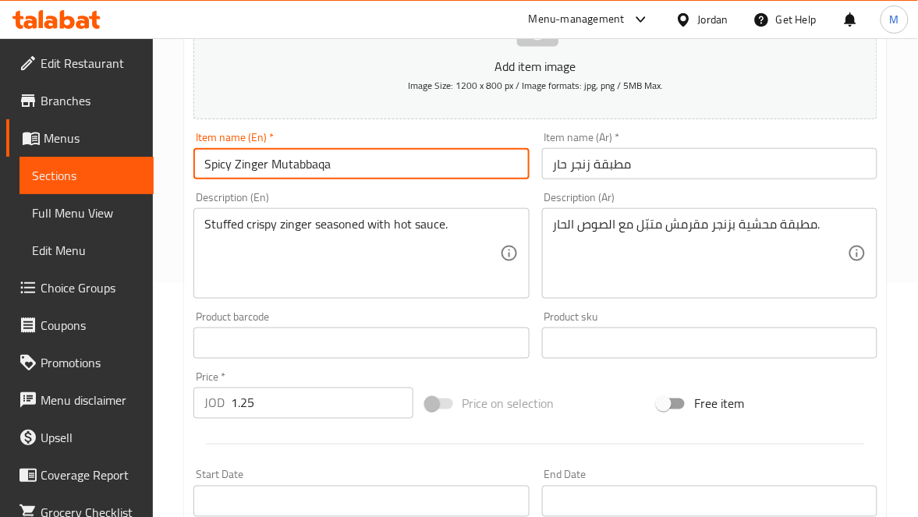
click at [311, 170] on input "Spicy Zinger Mutabbaqa" at bounding box center [360, 163] width 335 height 31
click at [292, 150] on input "Spicy Zinger Mutabbaqa" at bounding box center [360, 163] width 335 height 31
click at [294, 150] on input "Spicy Zinger Mutabbaqa" at bounding box center [360, 163] width 335 height 31
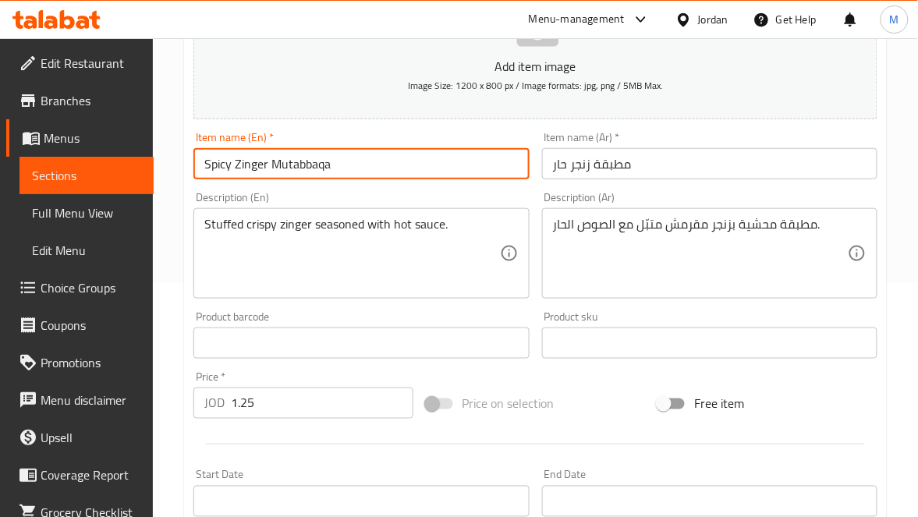
click at [203, 218] on div "Stuffed crispy zinger seasoned with hot sauce. Description (En)" at bounding box center [360, 253] width 335 height 90
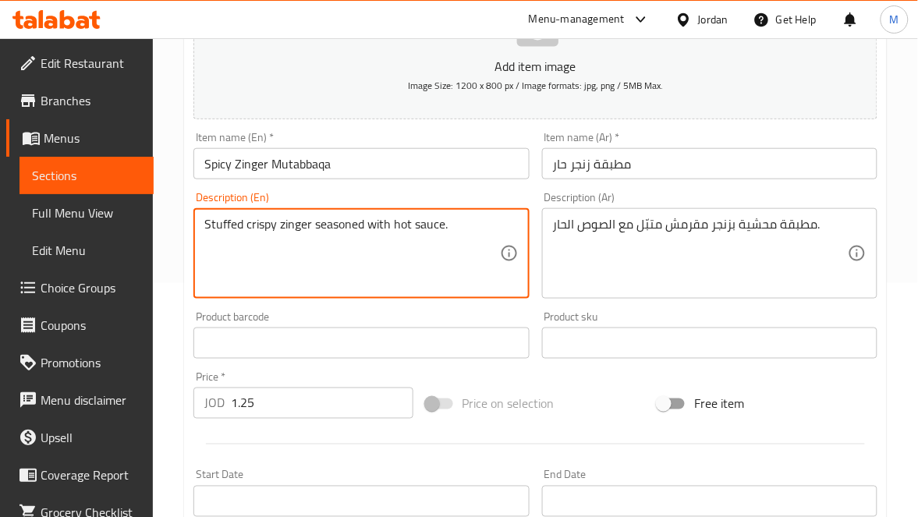
paste textarea "Mutabbaqa"
click at [310, 224] on textarea "Mutabbaqa Stuffed crispy zinger seasoned with hot sauce." at bounding box center [351, 254] width 295 height 74
click at [353, 229] on textarea "Mutabbaqa Stuffed with crispy zinger seasoned with hot sauce." at bounding box center [351, 254] width 295 height 74
type textarea "Mutabbaqa Stuffed with crispy zinger seasoned with hot sauce."
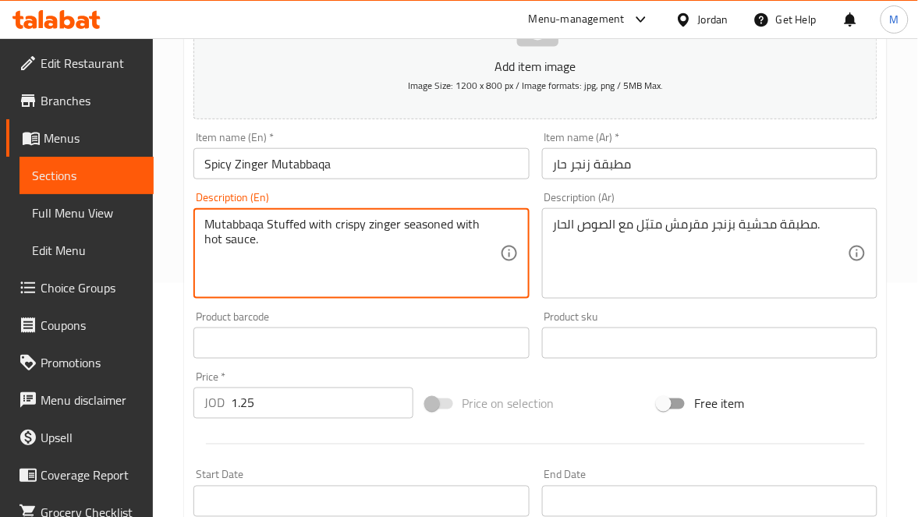
click at [482, 163] on input "Spicy Zinger Mutabbaqa" at bounding box center [360, 163] width 335 height 31
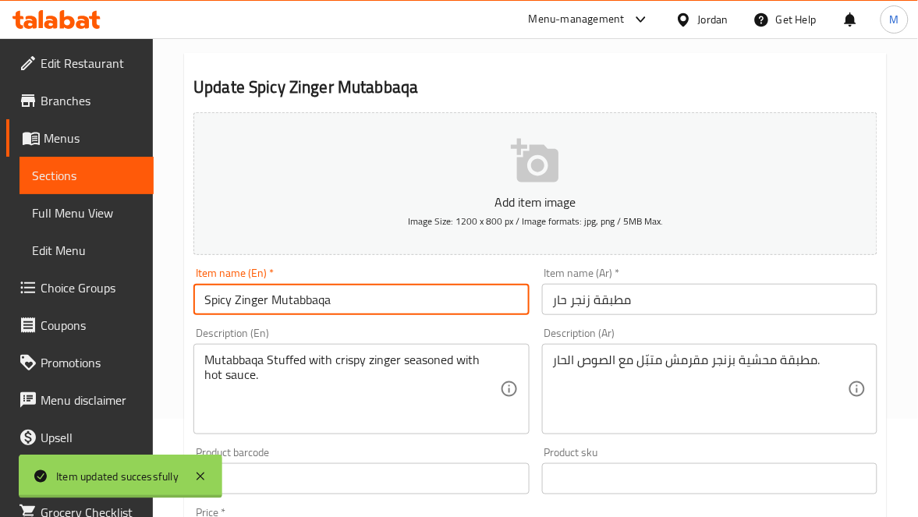
scroll to position [0, 0]
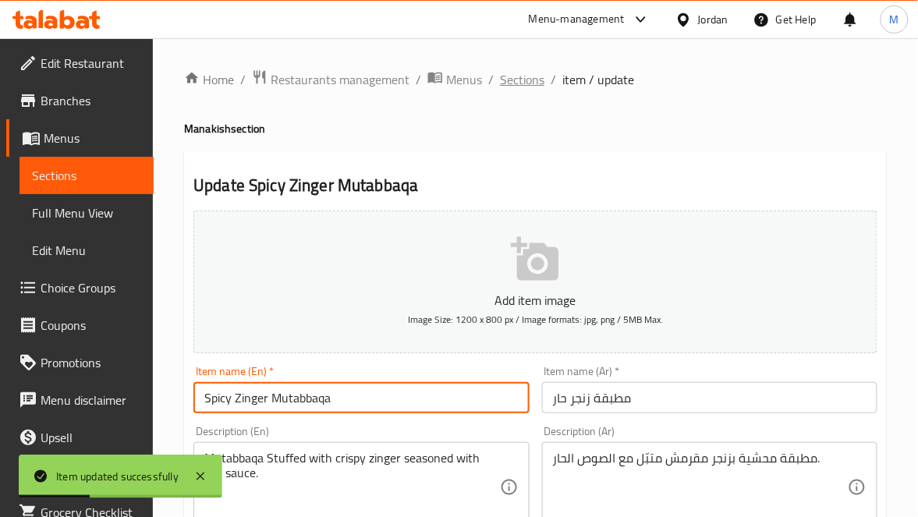
click at [530, 80] on span "Sections" at bounding box center [522, 79] width 44 height 19
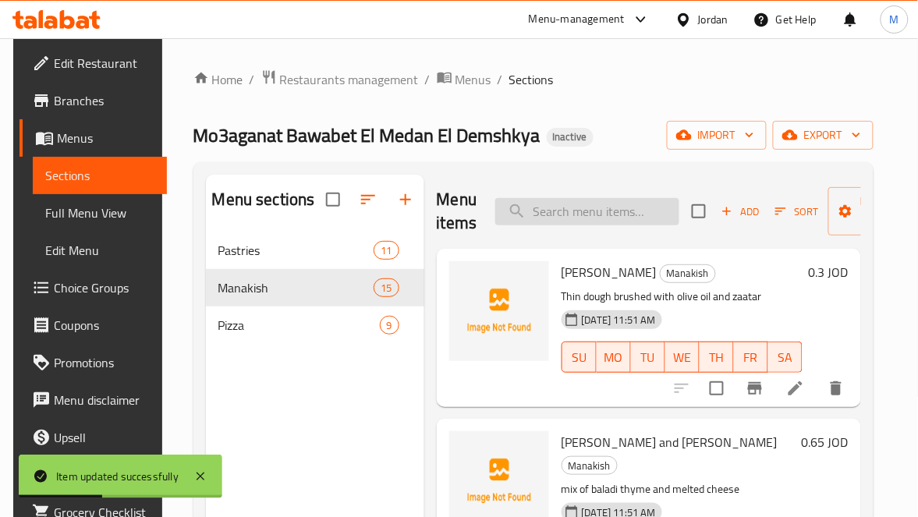
paste input "Small Pizza"
click at [576, 213] on input "Small Pizza" at bounding box center [587, 211] width 184 height 27
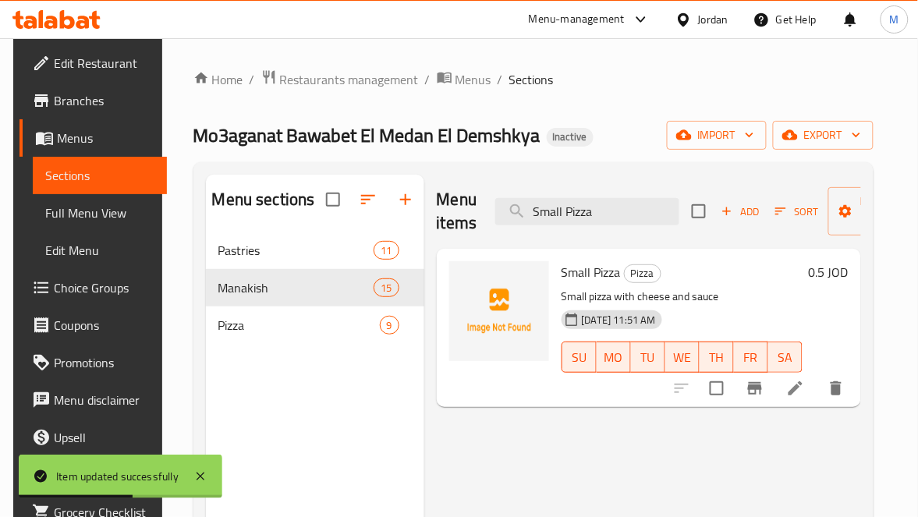
type input "Small Pizza"
click at [805, 396] on icon at bounding box center [795, 388] width 19 height 19
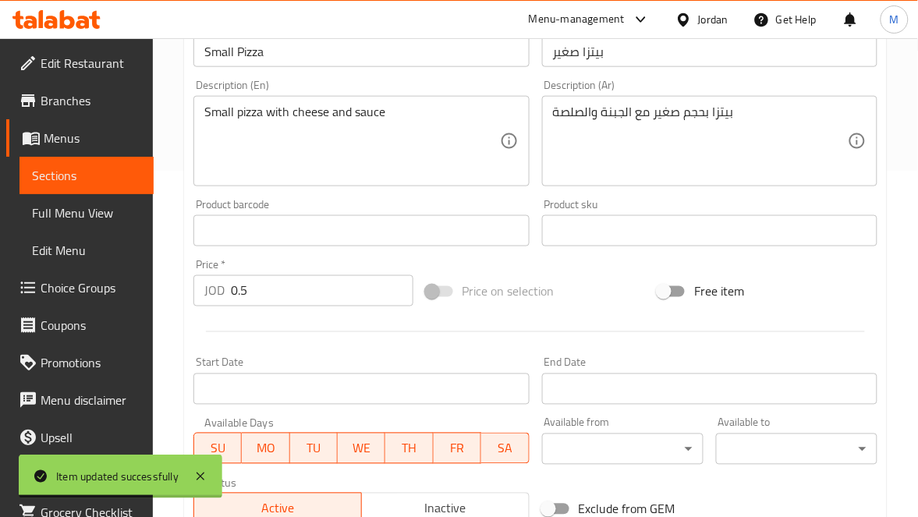
scroll to position [351, 0]
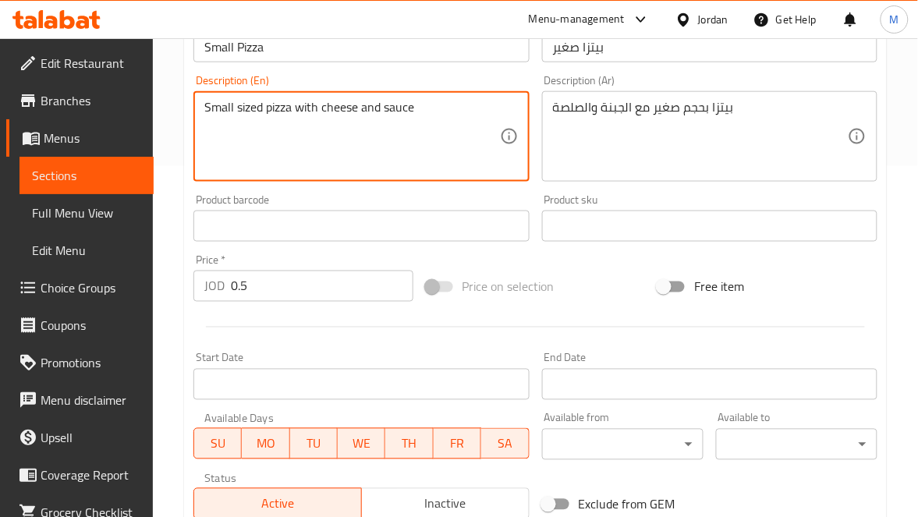
type textarea "Small sized pizza with cheese and sauce"
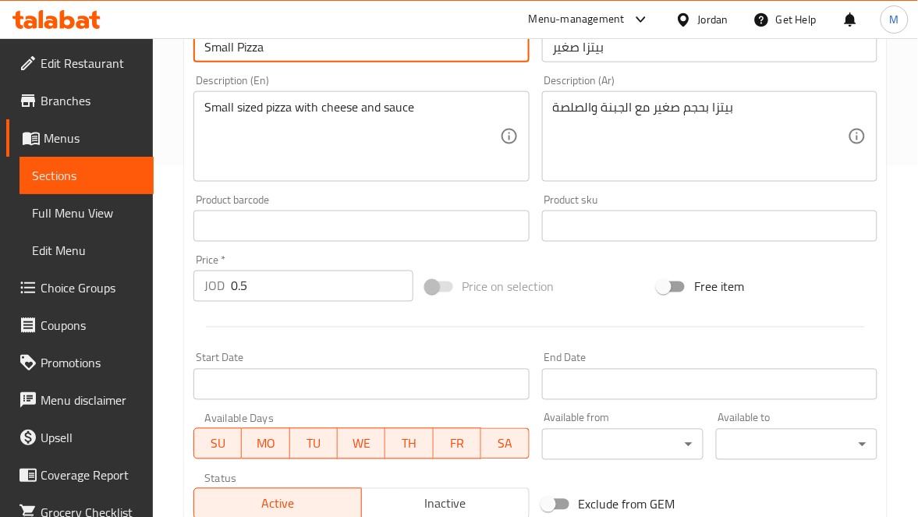
click at [363, 51] on input "Small Pizza" at bounding box center [360, 46] width 335 height 31
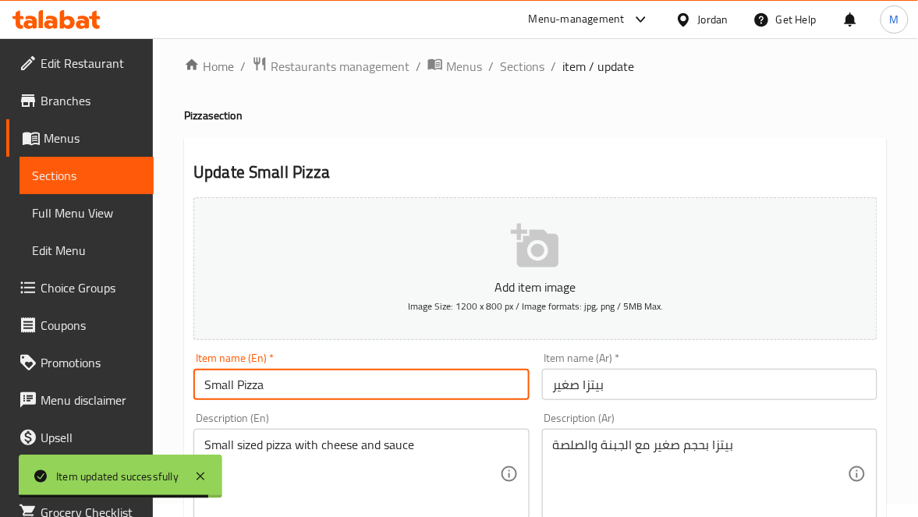
scroll to position [0, 0]
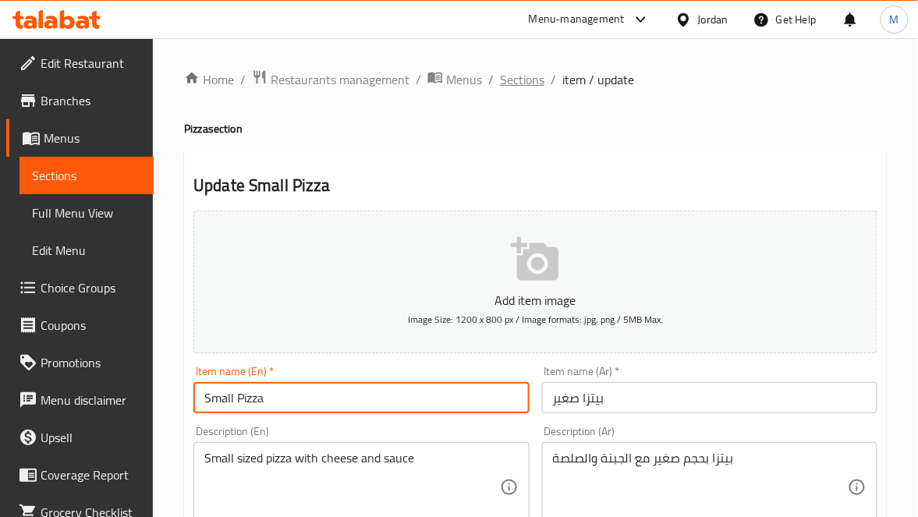
click at [512, 72] on span "Sections" at bounding box center [522, 79] width 44 height 19
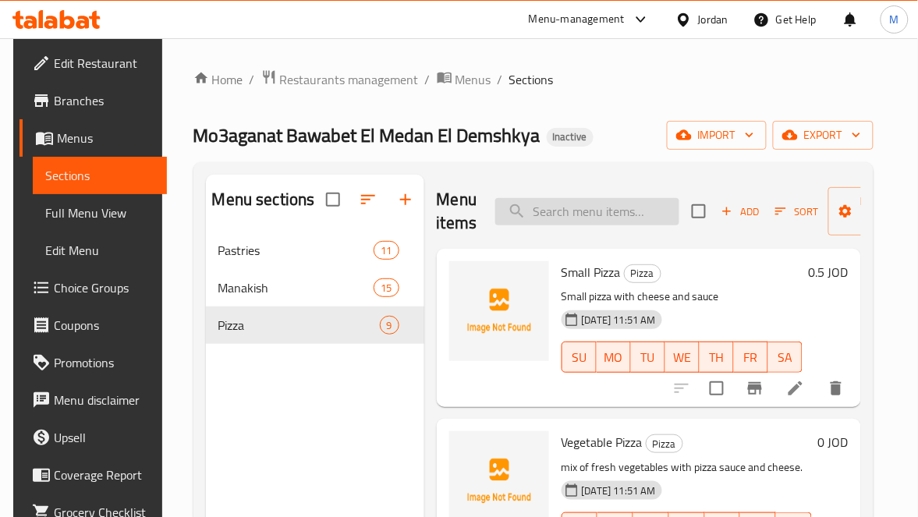
click at [557, 205] on input "search" at bounding box center [587, 211] width 184 height 27
paste input "Lebanese flatbread with a mix of cheddar cheese, roumi cheese and Parmesan Chee…"
type input "Lebanese flatbread with a mix of cheddar cheese, roumi cheese and Parmesan Chee…"
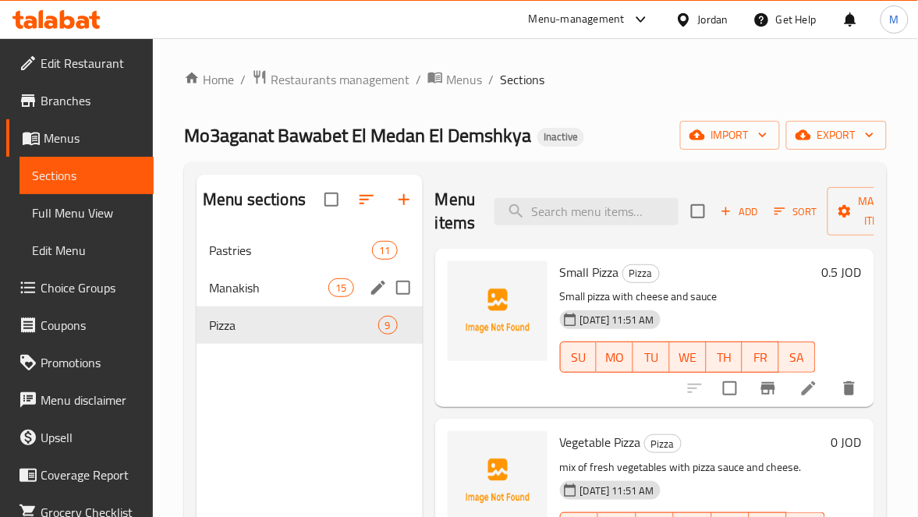
click at [258, 287] on span "Manakish" at bounding box center [268, 287] width 119 height 19
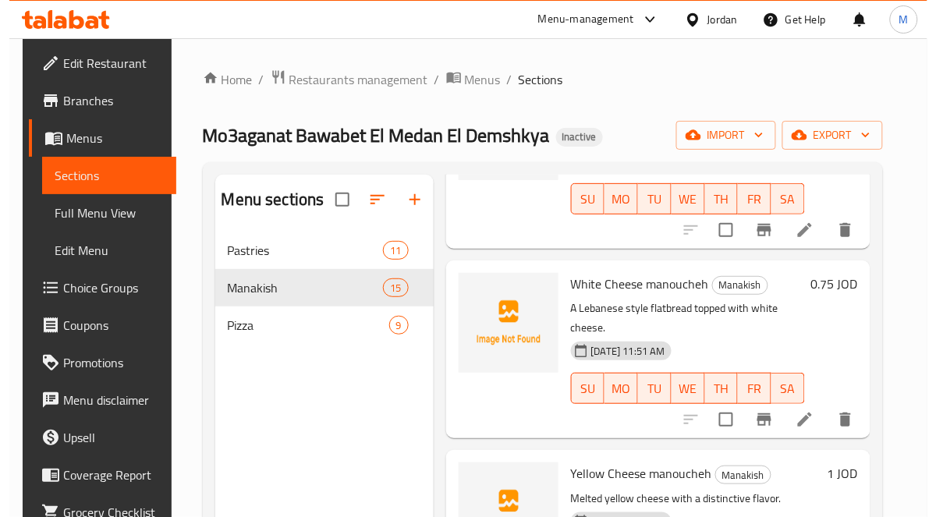
scroll to position [702, 0]
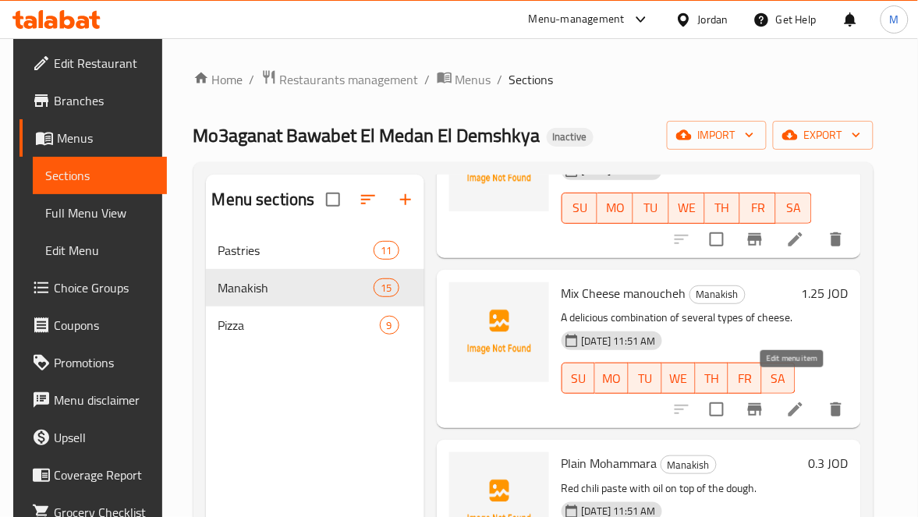
click at [790, 402] on icon at bounding box center [795, 409] width 14 height 14
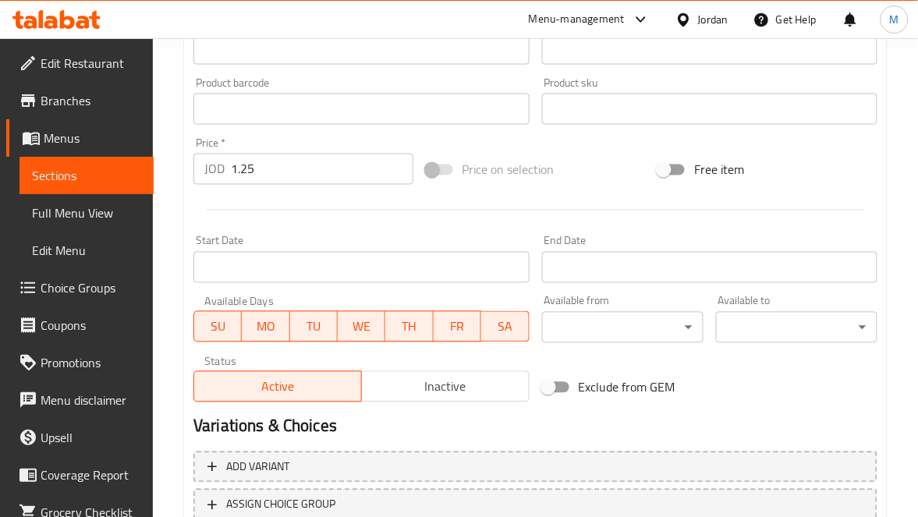
scroll to position [234, 0]
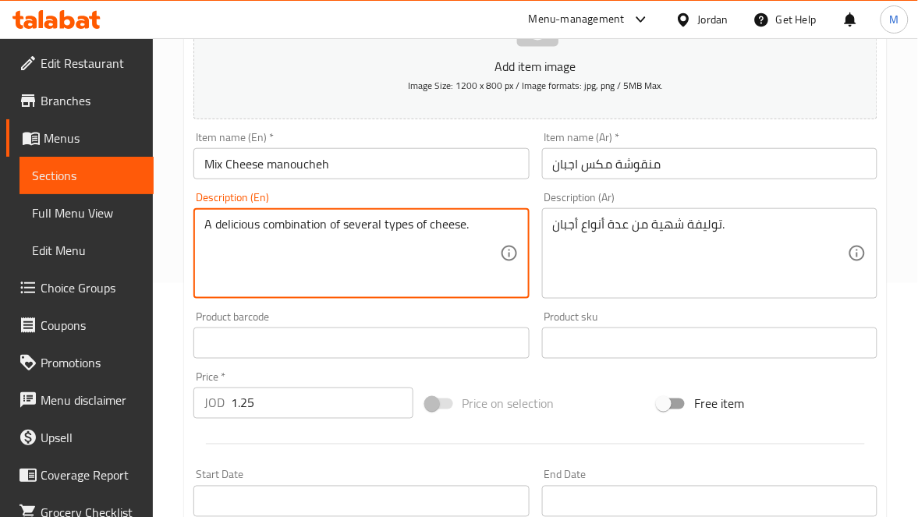
click at [434, 231] on textarea "A delicious combination of several types of cheese." at bounding box center [351, 254] width 295 height 74
paste textarea "Lebanese flatbread with a mix of cheddar cheese, roumi cheese and Parmesan Chee…"
type textarea "Lebanese flatbread with a mix of cheddar cheese, roumi cheese and Parmesan Chee…"
click at [684, 197] on div "Description (Ar) توليفة شهية من عدة أنواع أجبان. Description (Ar)" at bounding box center [709, 245] width 335 height 107
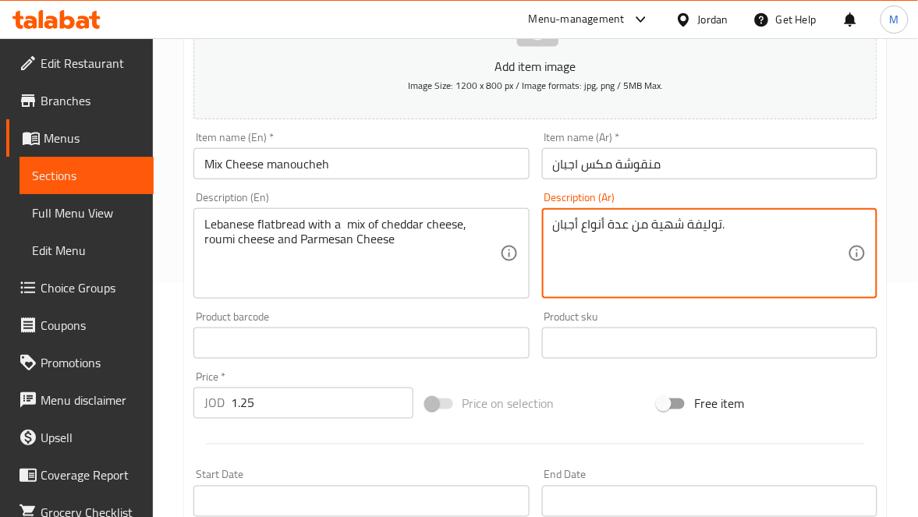
click at [683, 224] on textarea "توليفة شهية من عدة أنواع أجبان." at bounding box center [700, 254] width 295 height 74
paste textarea "بز لبناني مسطح مزيج من جبنة الشيدر، جبنة رومي و جبنة بارميزان"
type textarea "خبز لبناني مسطح مزيج من جبنة الشيدر، جبنة رومي و جبنة بارميزان"
click at [728, 167] on input "منقوشة مكس اجبان" at bounding box center [709, 163] width 335 height 31
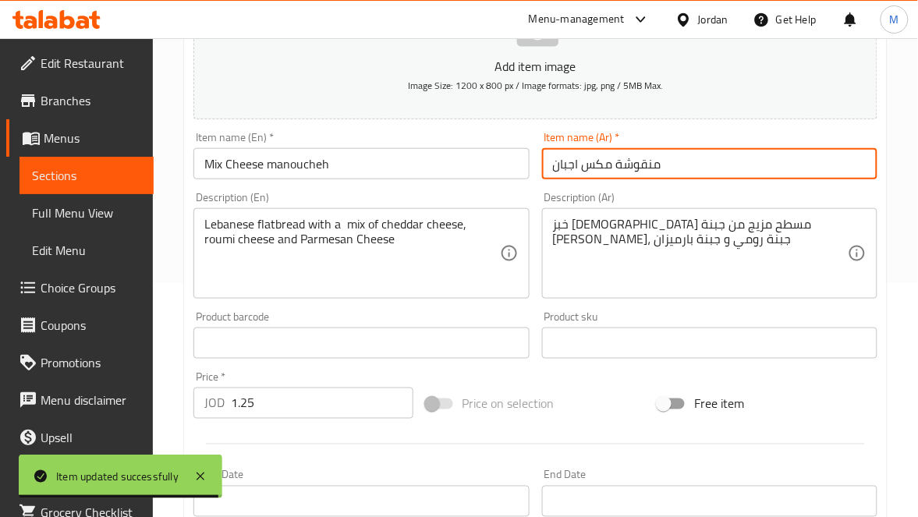
click at [719, 179] on div "Item name (Ar)   * منقوشة مكس اجبان Item name (Ar) *" at bounding box center [710, 156] width 348 height 60
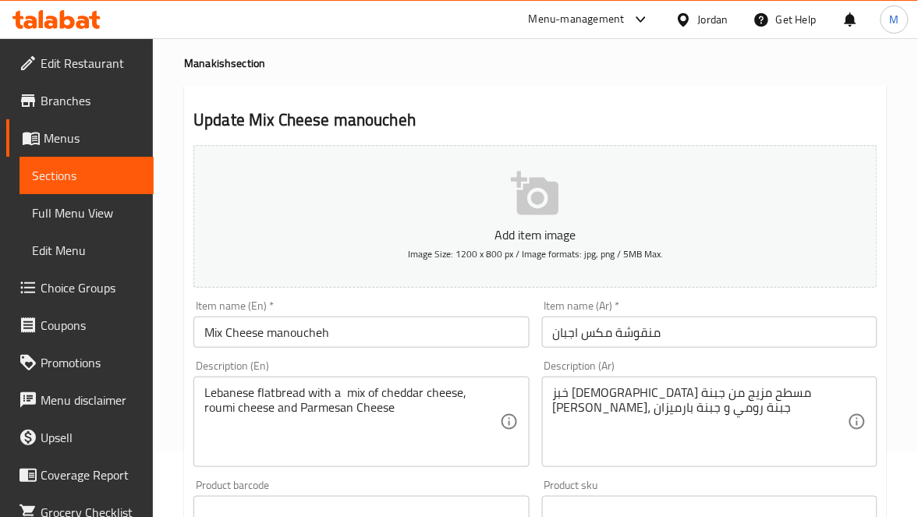
scroll to position [0, 0]
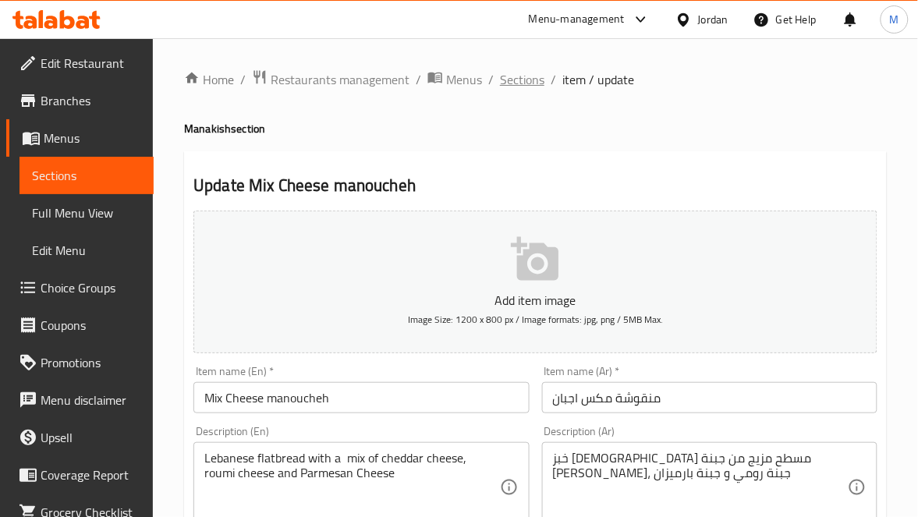
click at [512, 82] on span "Sections" at bounding box center [522, 79] width 44 height 19
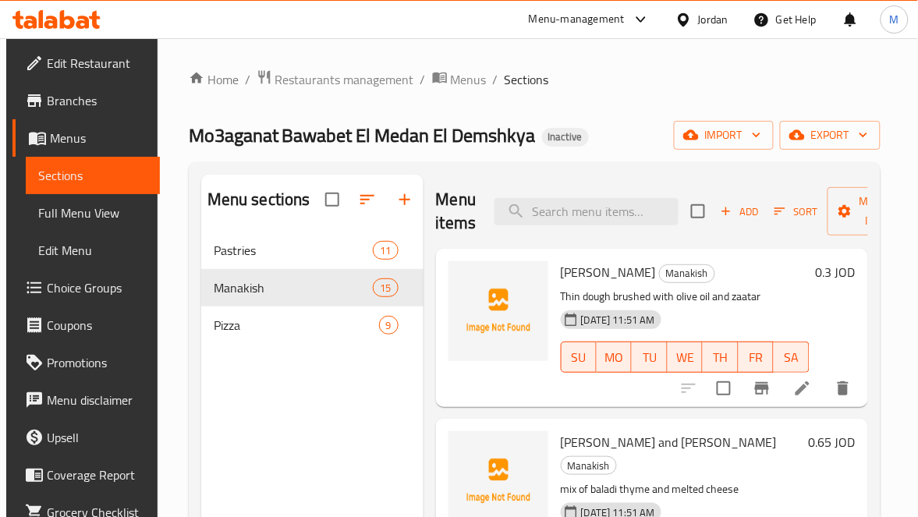
click at [79, 54] on span "Edit Restaurant" at bounding box center [97, 63] width 101 height 19
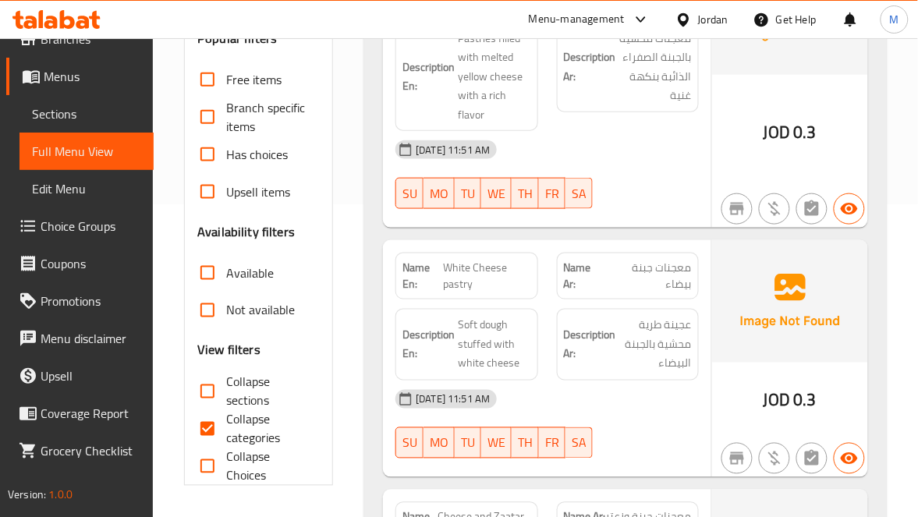
scroll to position [430, 0]
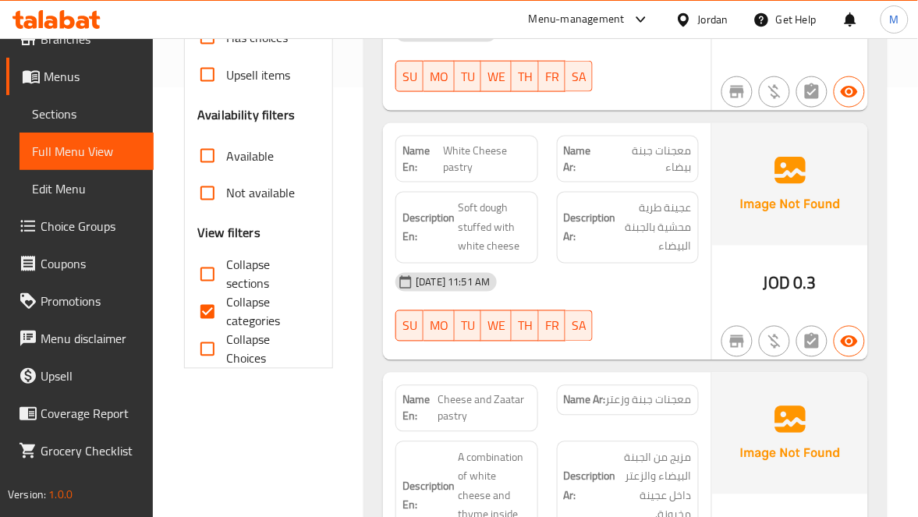
click at [211, 306] on input "Collapse categories" at bounding box center [207, 311] width 37 height 37
checkbox input "false"
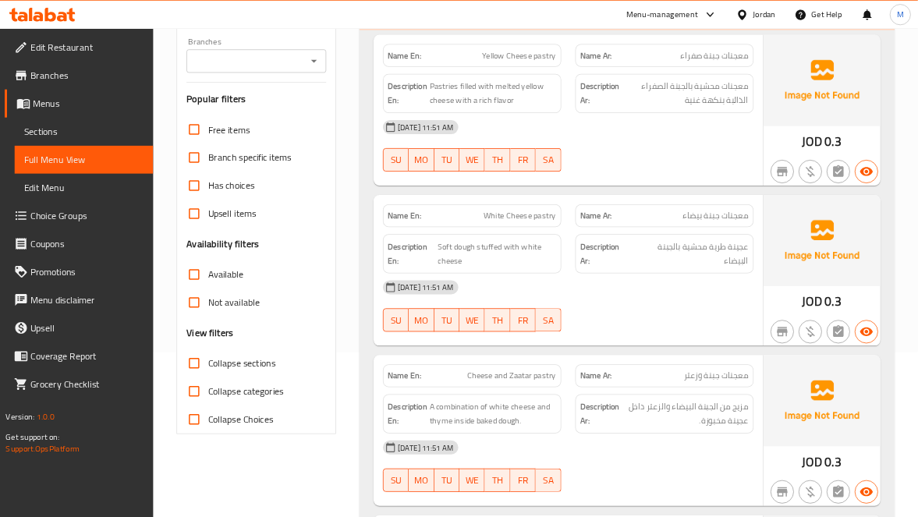
scroll to position [0, 0]
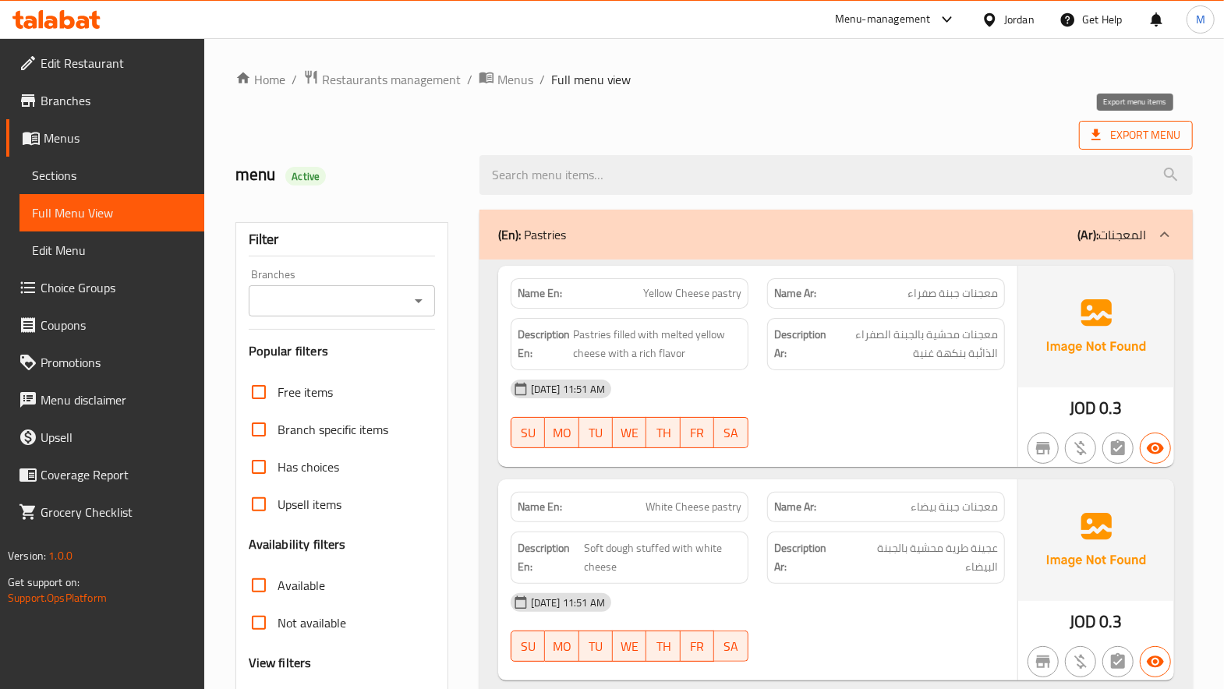
click at [917, 134] on span "Export Menu" at bounding box center [1136, 135] width 89 height 19
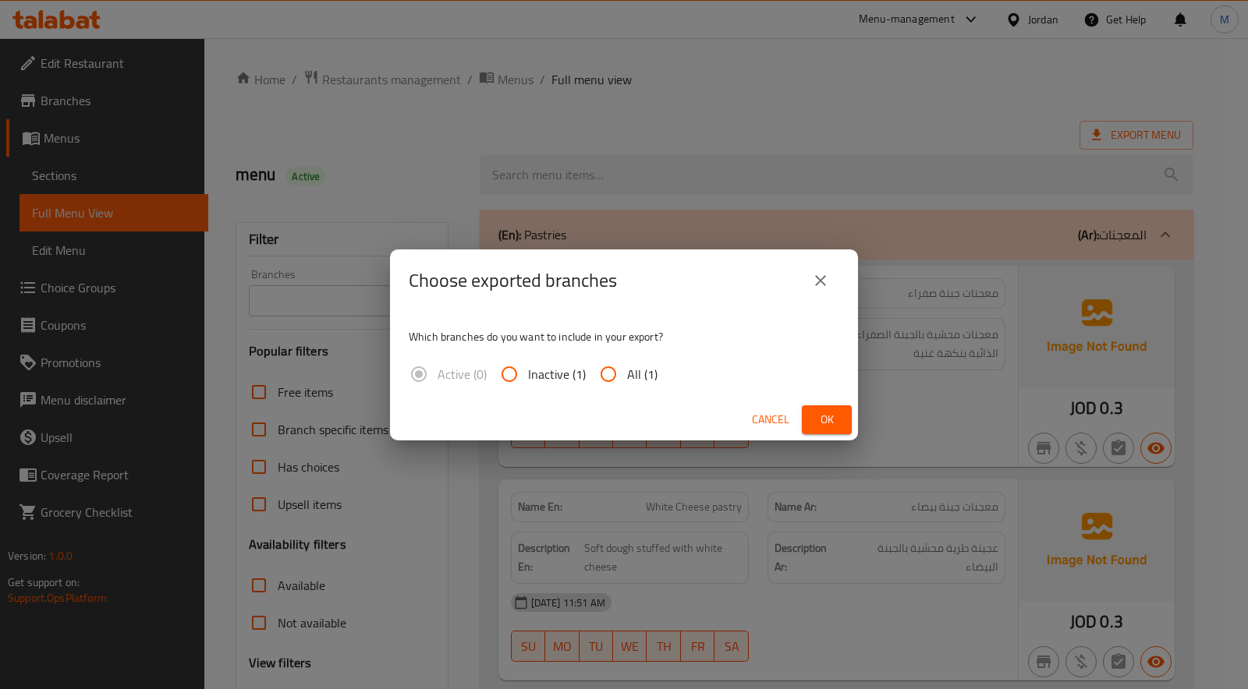
click at [607, 370] on input "All (1)" at bounding box center [608, 374] width 37 height 37
radio input "true"
click at [830, 420] on span "Ok" at bounding box center [826, 419] width 25 height 19
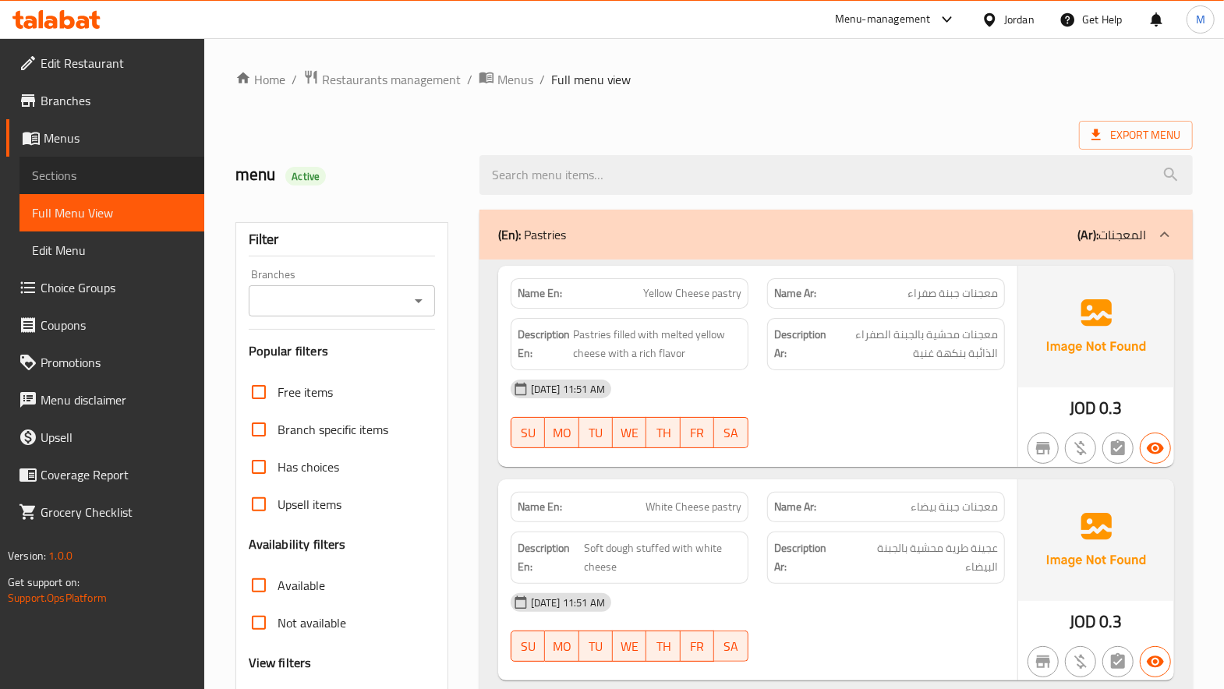
drag, startPoint x: 113, startPoint y: 168, endPoint x: 200, endPoint y: 189, distance: 89.8
click at [113, 167] on span "Sections" at bounding box center [112, 175] width 160 height 19
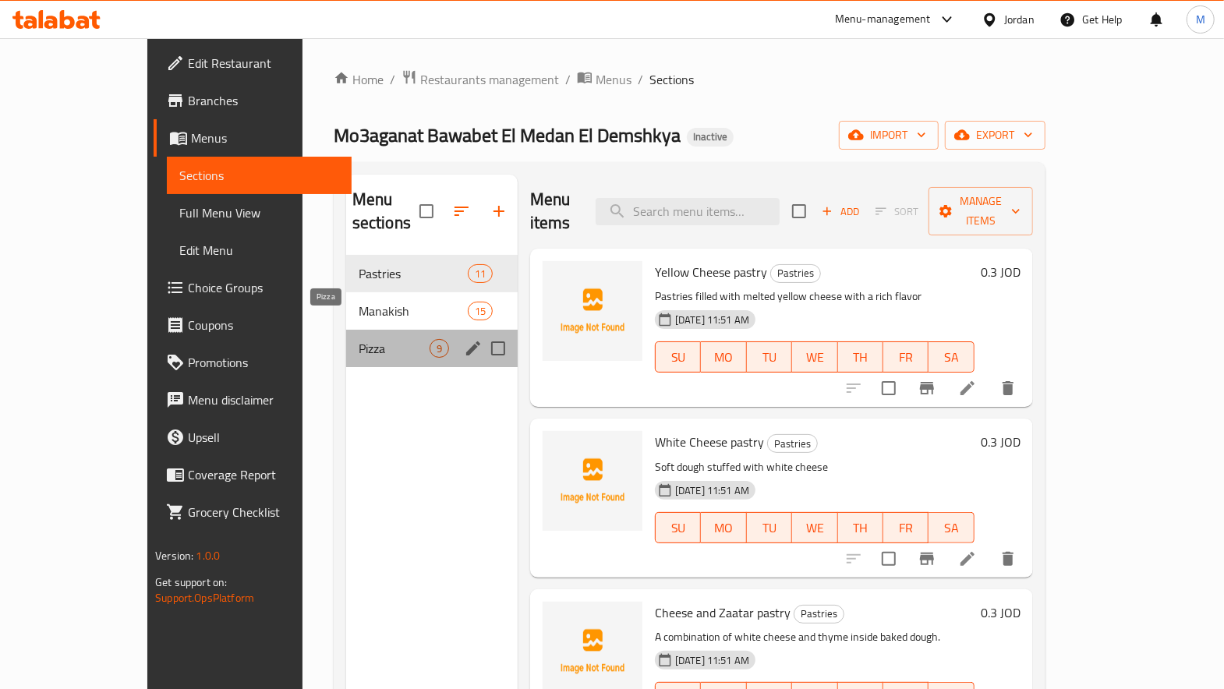
click at [359, 339] on span "Pizza" at bounding box center [394, 348] width 71 height 19
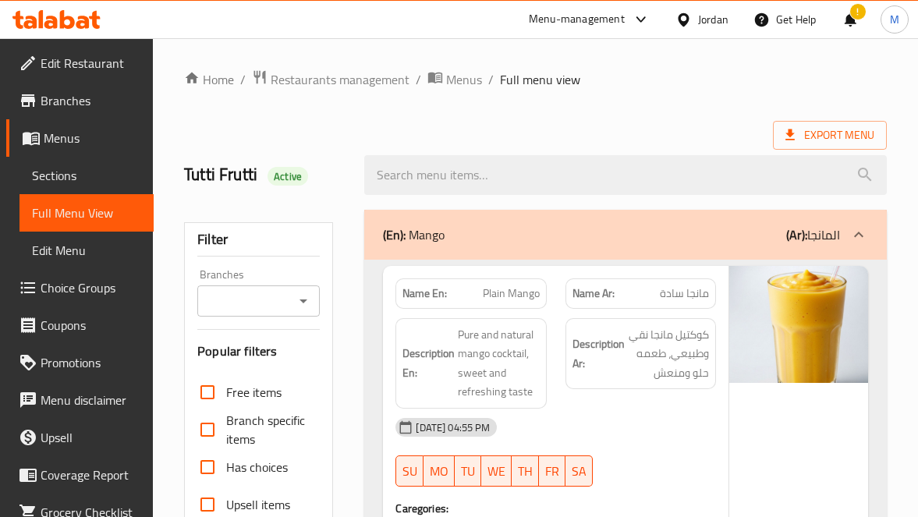
scroll to position [3780, 0]
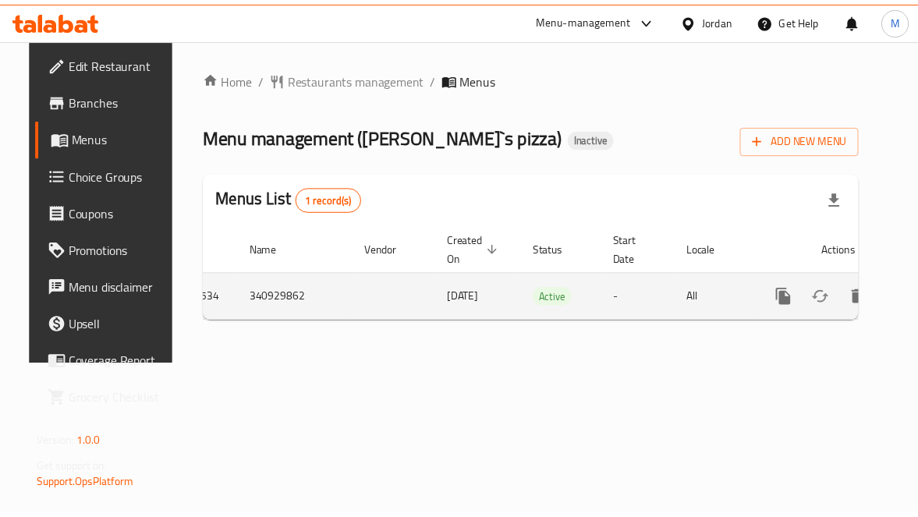
scroll to position [0, 56]
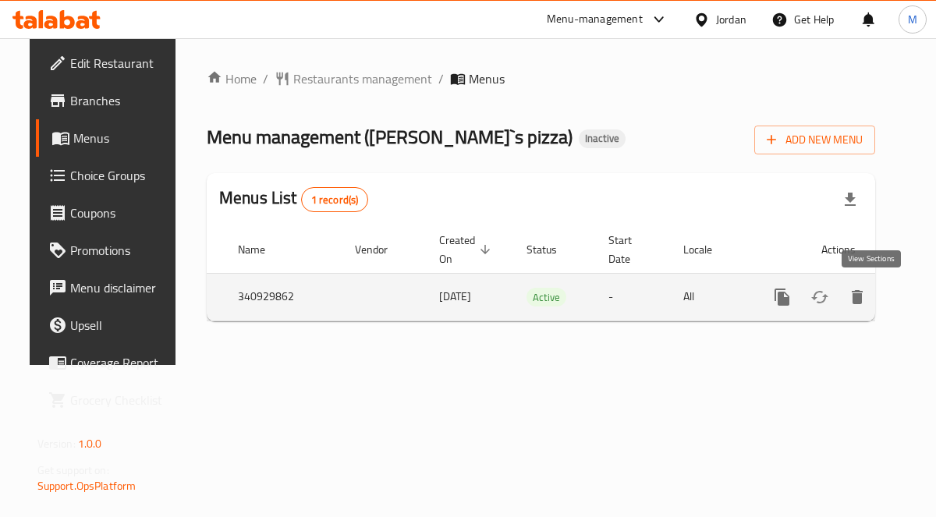
click at [887, 301] on icon "enhanced table" at bounding box center [894, 297] width 14 height 14
